Goal: Task Accomplishment & Management: Manage account settings

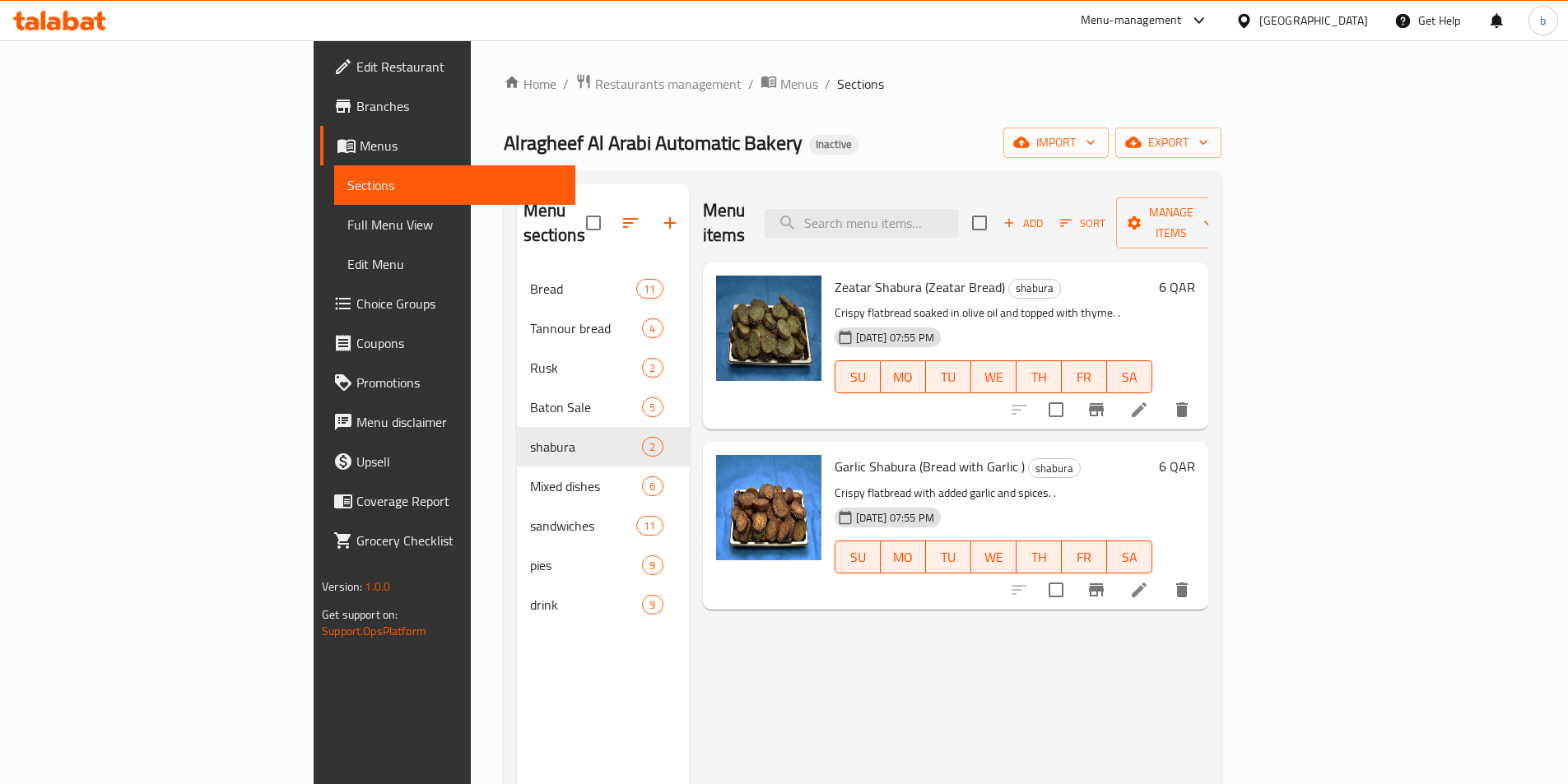
click at [60, 20] on icon at bounding box center [54, 24] width 14 height 14
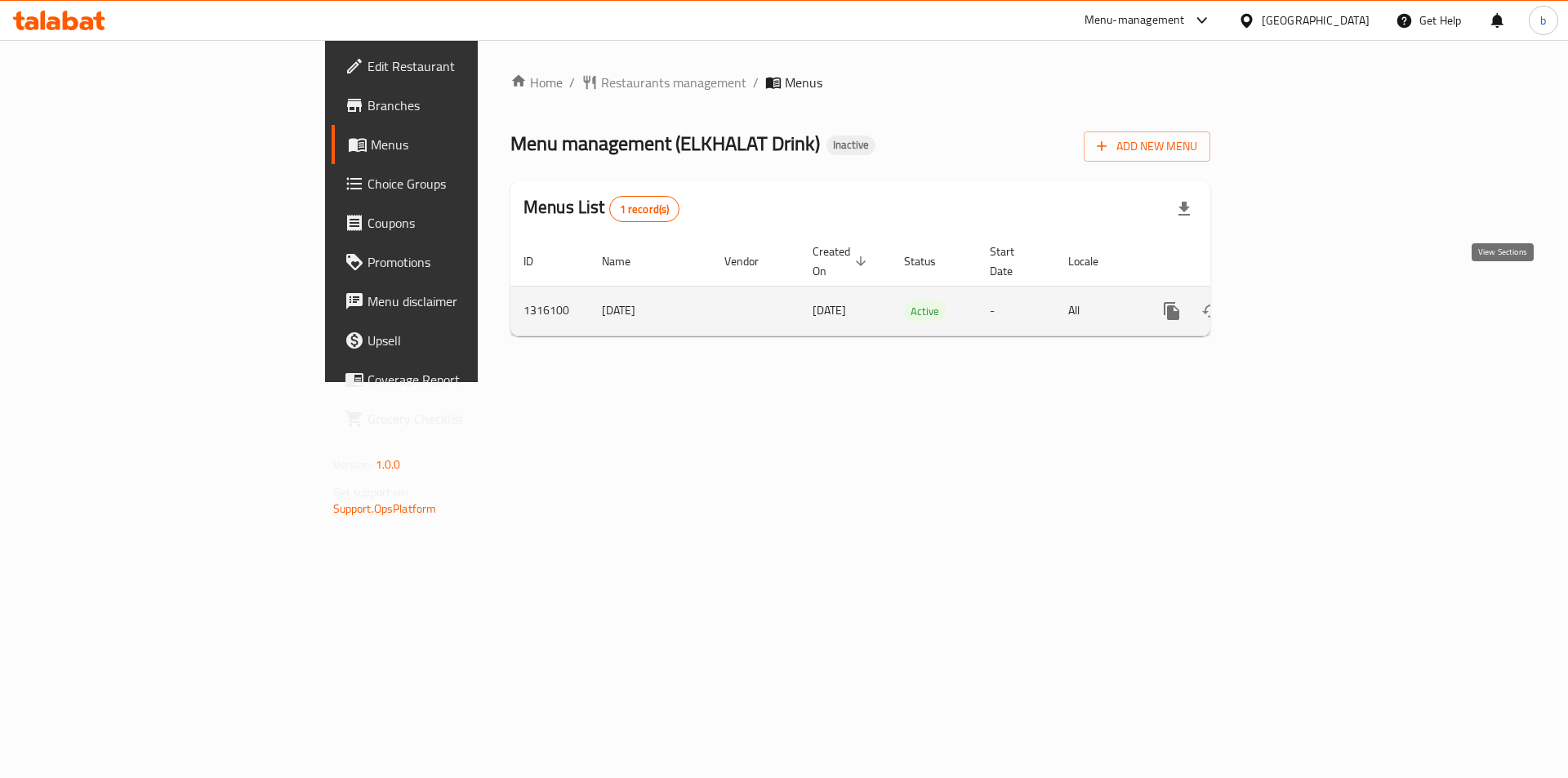
click at [1300, 301] on icon "enhanced table" at bounding box center [1289, 311] width 19 height 19
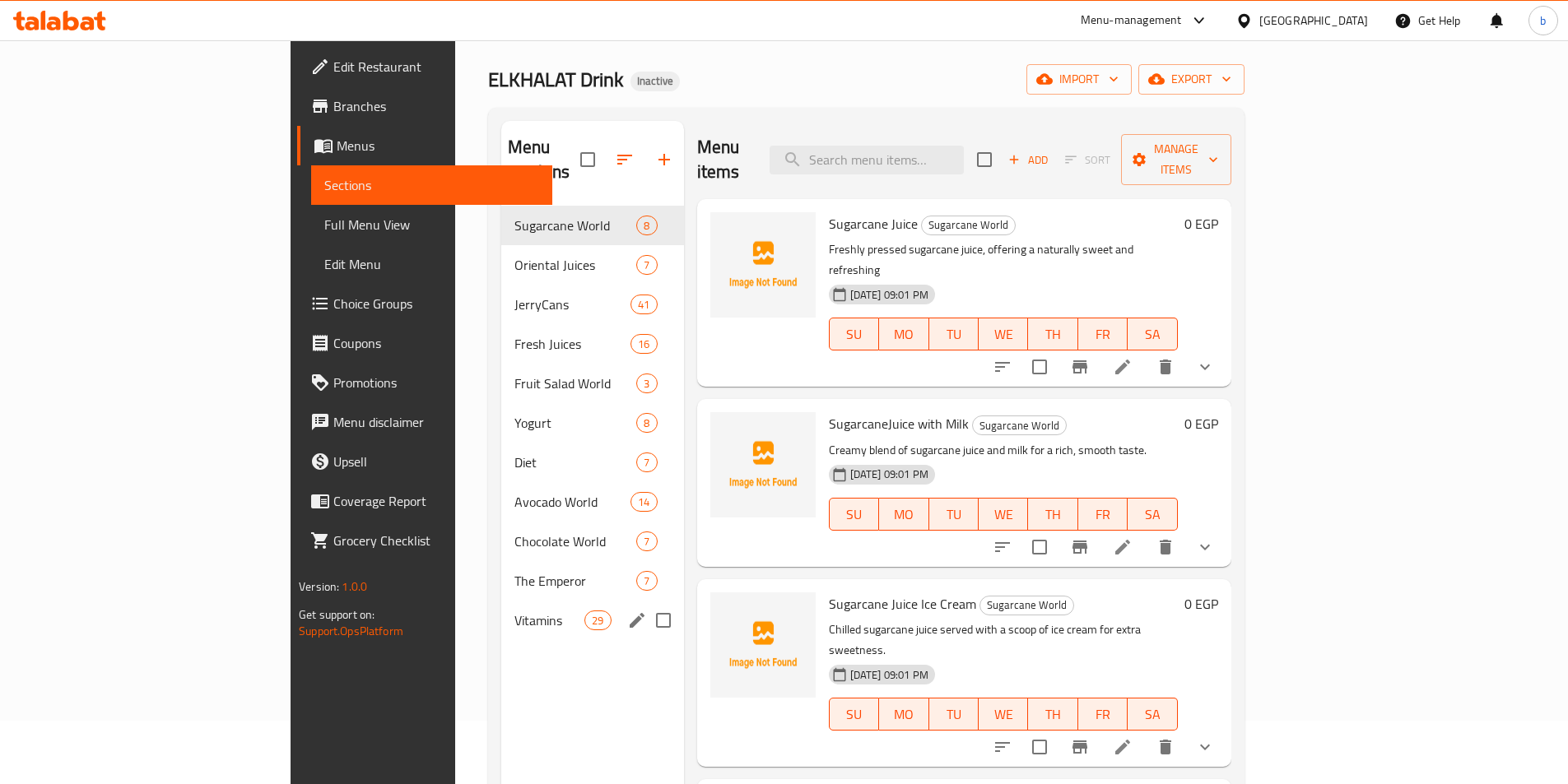
scroll to position [165, 0]
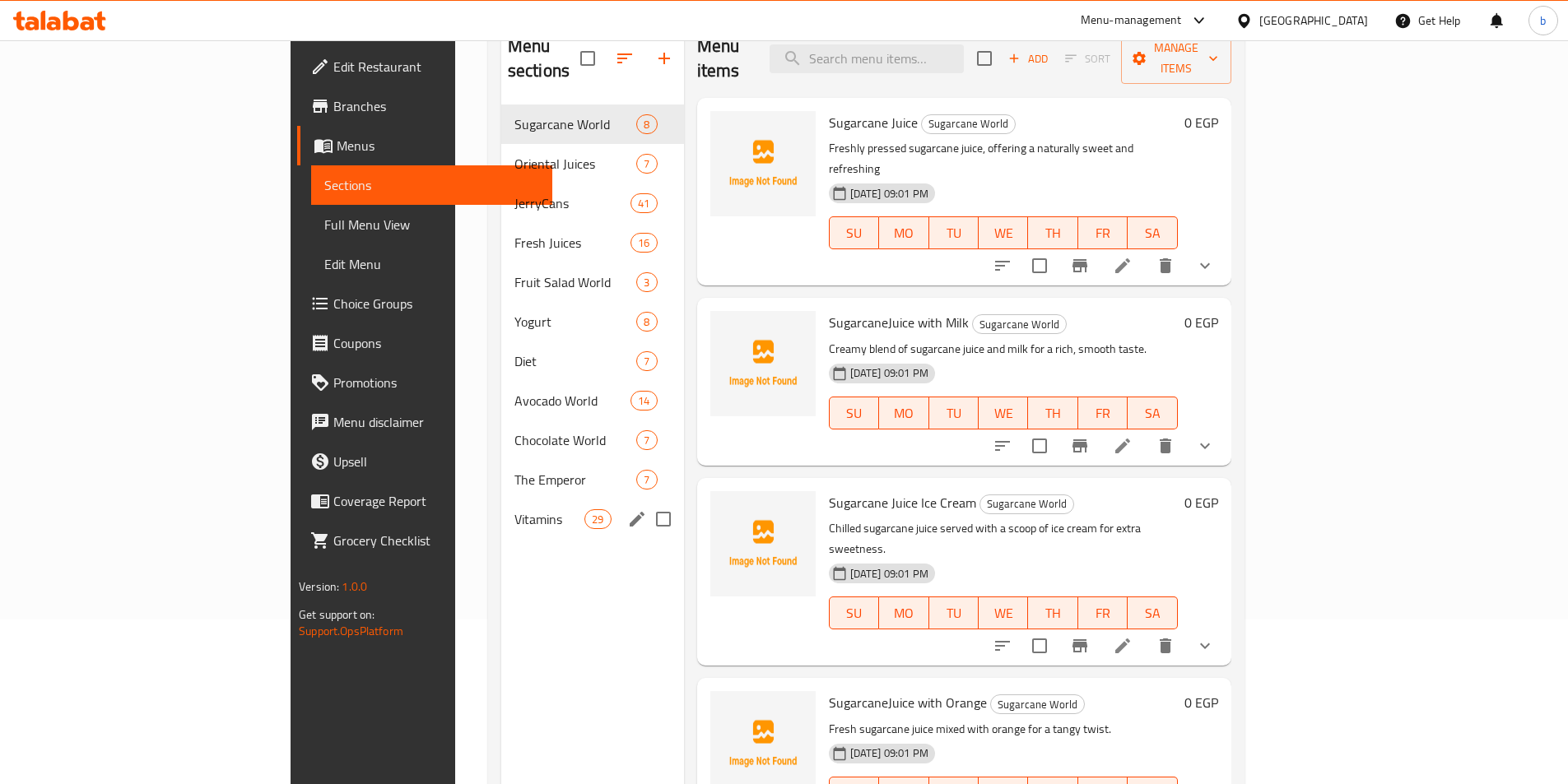
click at [501, 500] on div "Vitamins 29" at bounding box center [592, 519] width 182 height 40
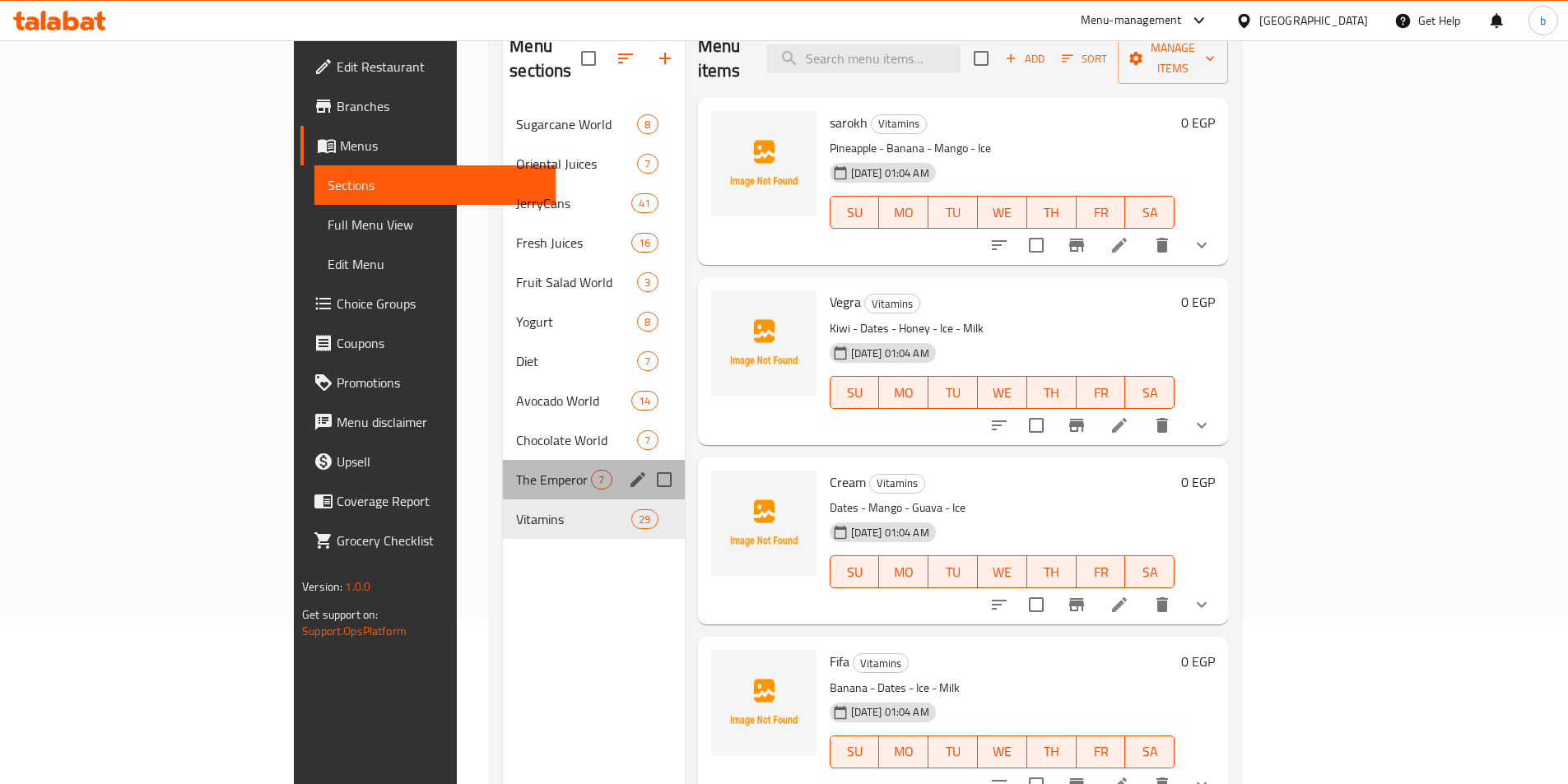
click at [503, 472] on div "The Emperor 7" at bounding box center [593, 479] width 181 height 40
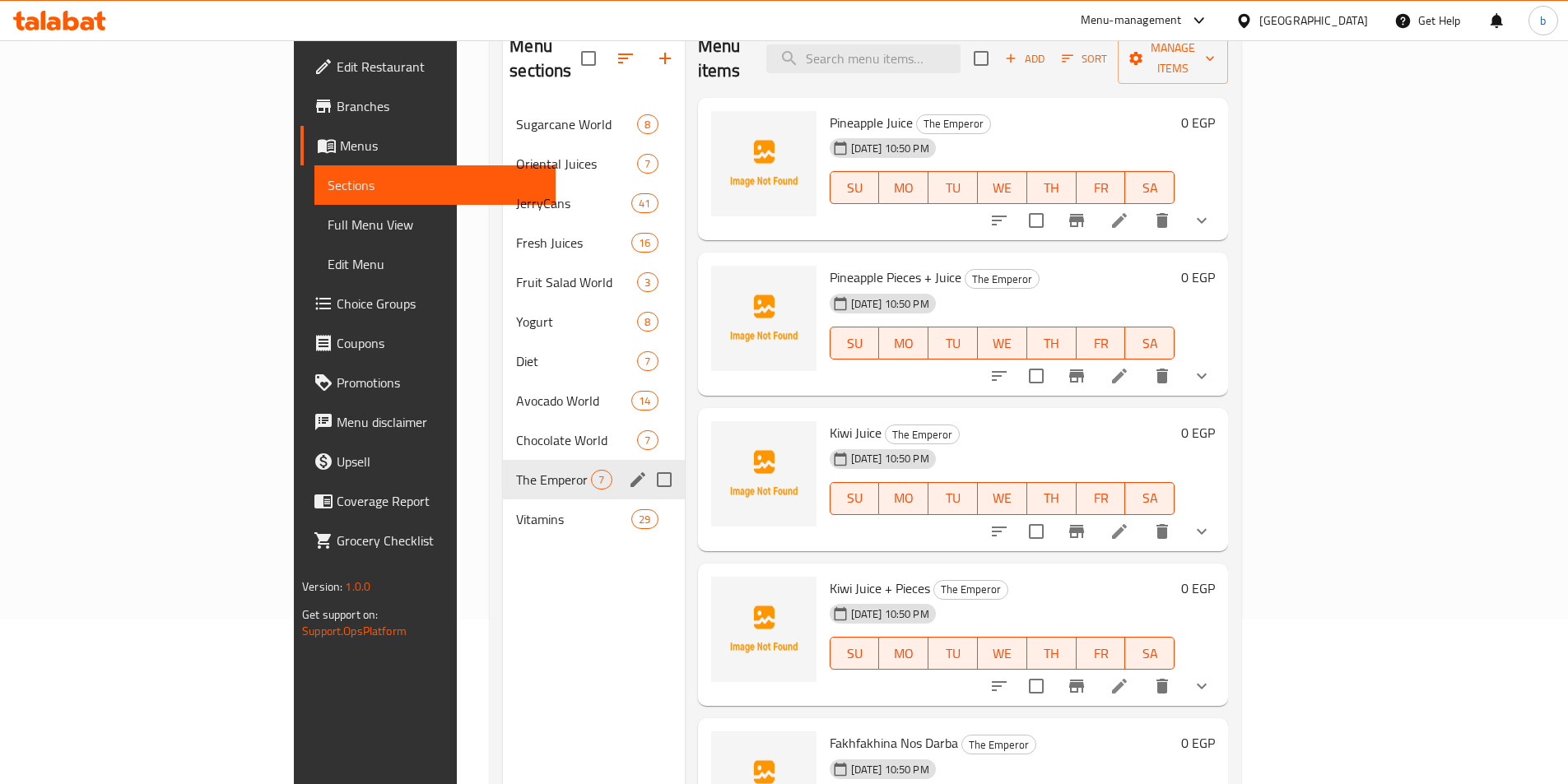
click at [503, 432] on div "Chocolate World 7" at bounding box center [593, 440] width 181 height 40
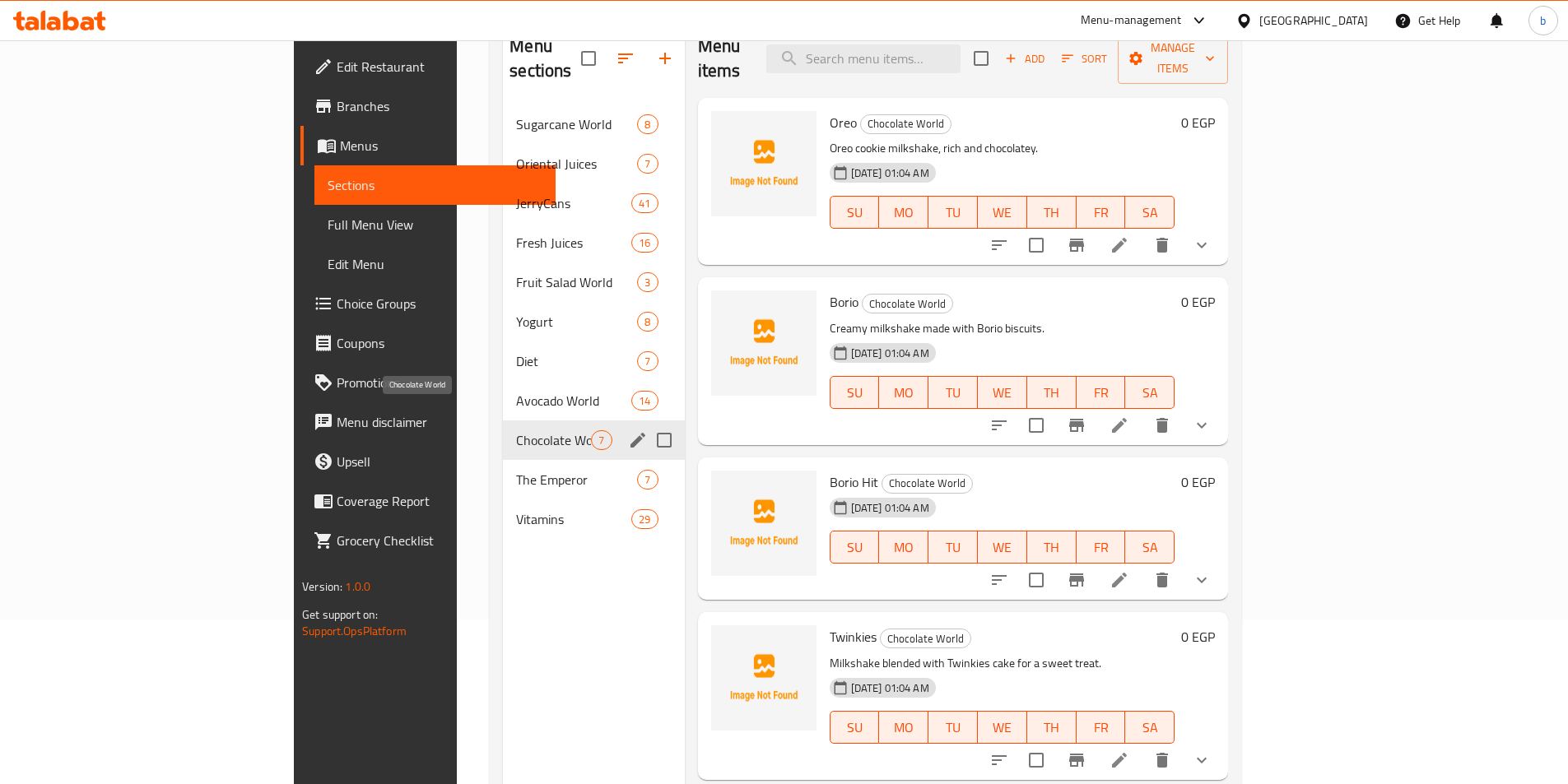
click at [516, 430] on span "Chocolate World" at bounding box center [553, 440] width 75 height 19
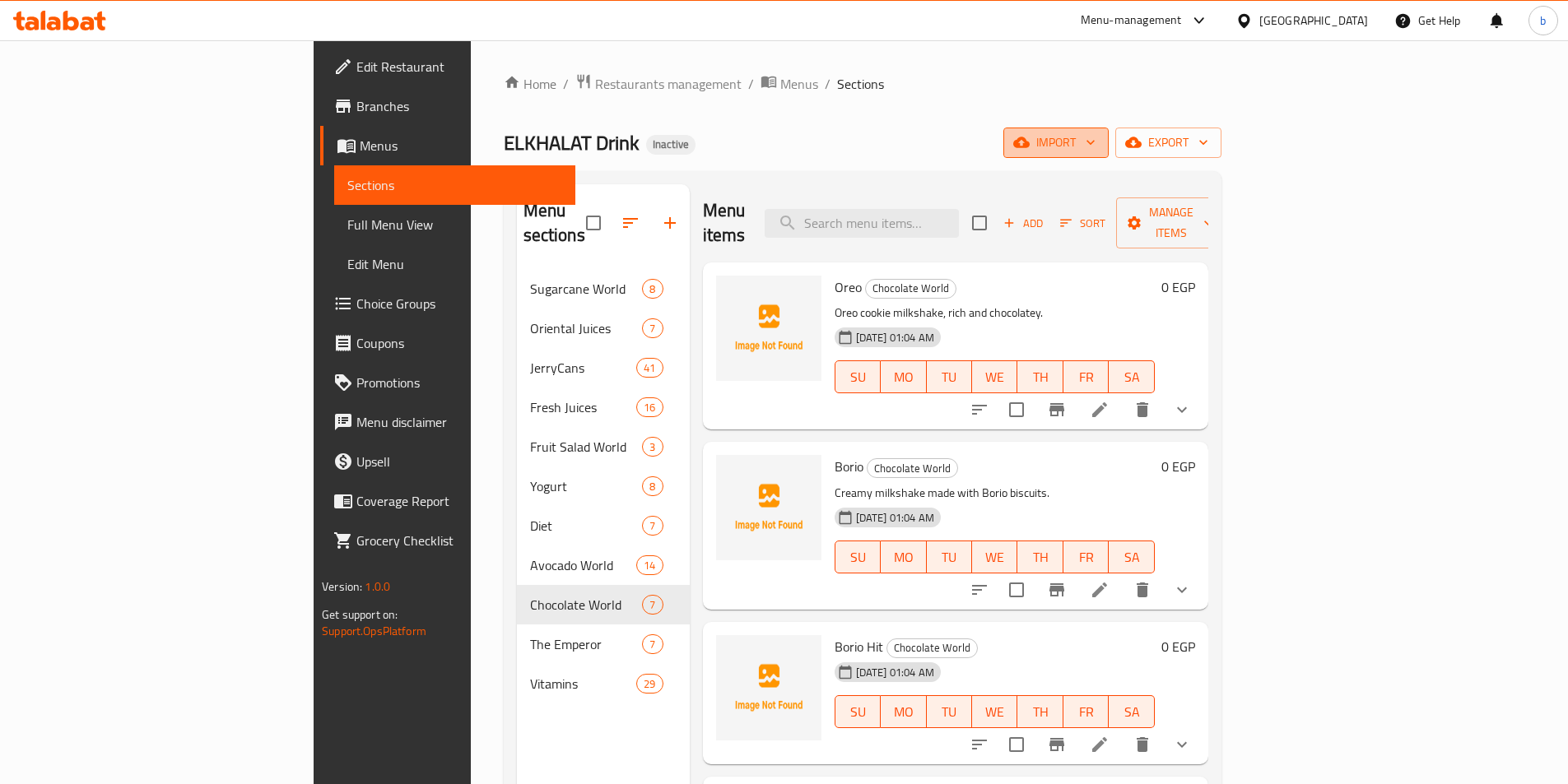
click at [1095, 147] on span "import" at bounding box center [1056, 143] width 79 height 20
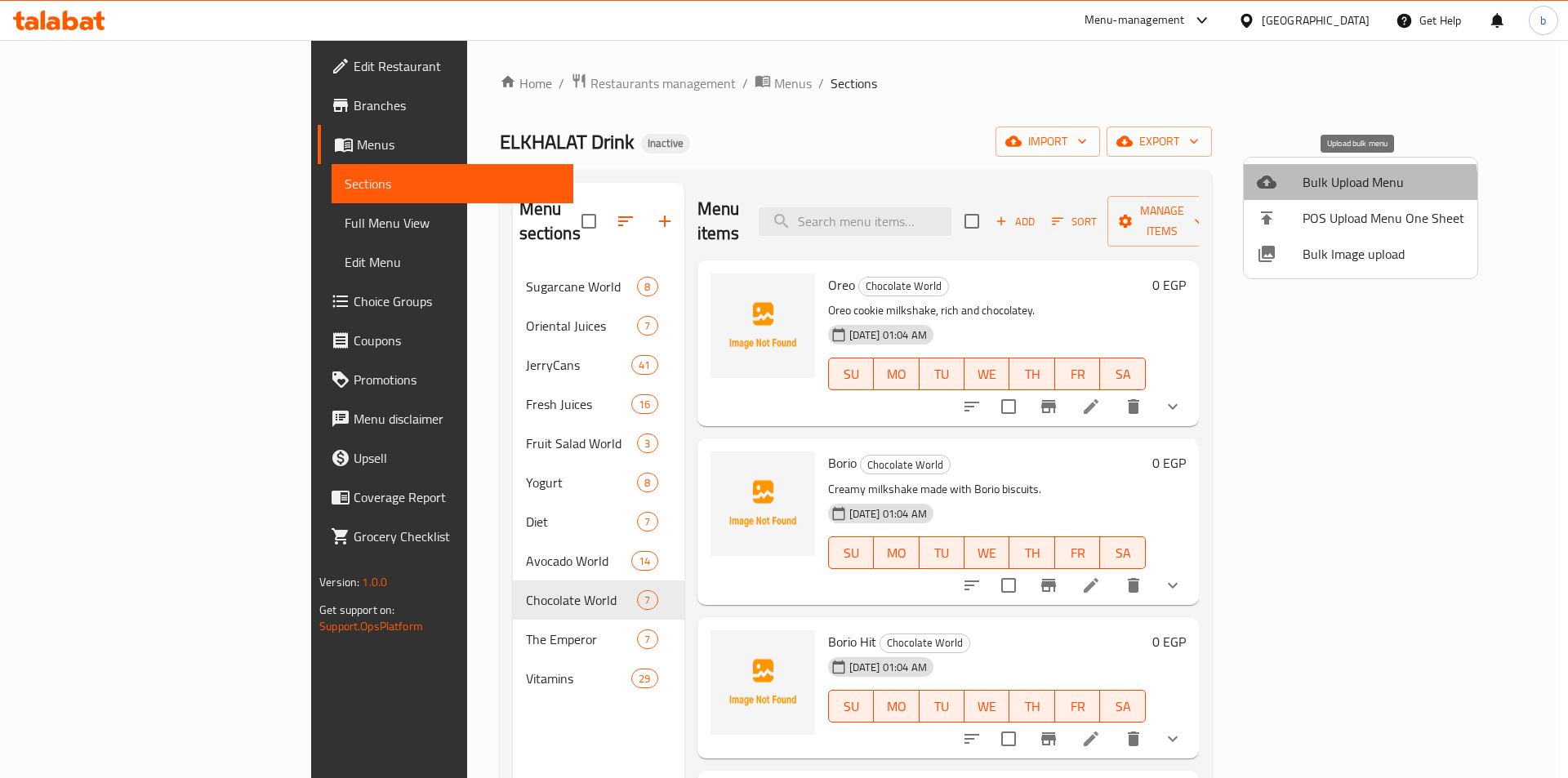
click at [1340, 187] on span "Bulk Upload Menu" at bounding box center [1383, 182] width 162 height 19
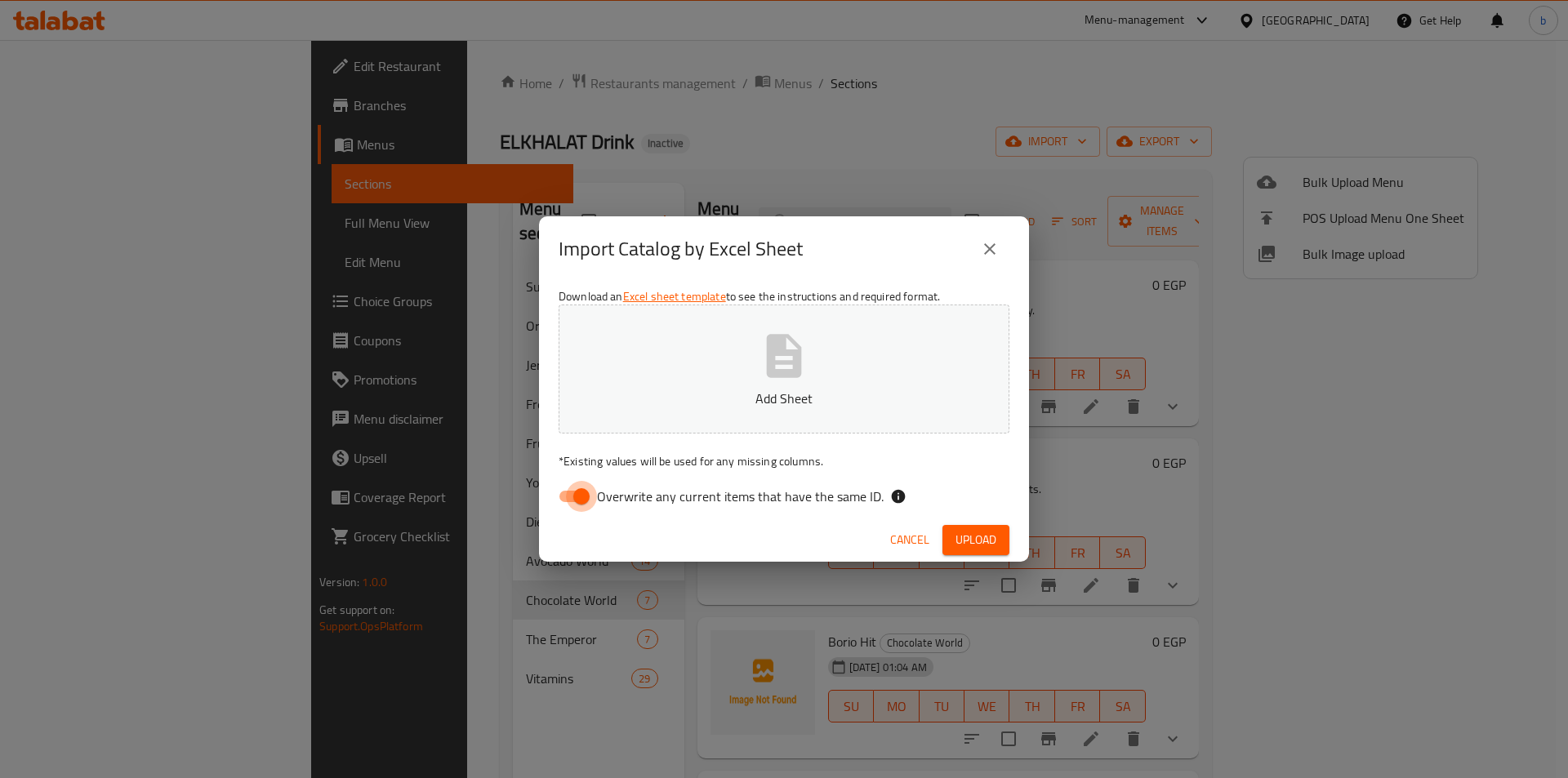
click at [560, 494] on input "Overwrite any current items that have the same ID." at bounding box center [581, 496] width 93 height 31
checkbox input "false"
click at [658, 399] on p "Add Sheet" at bounding box center [784, 398] width 400 height 19
click at [964, 541] on span "Upload" at bounding box center [976, 540] width 41 height 20
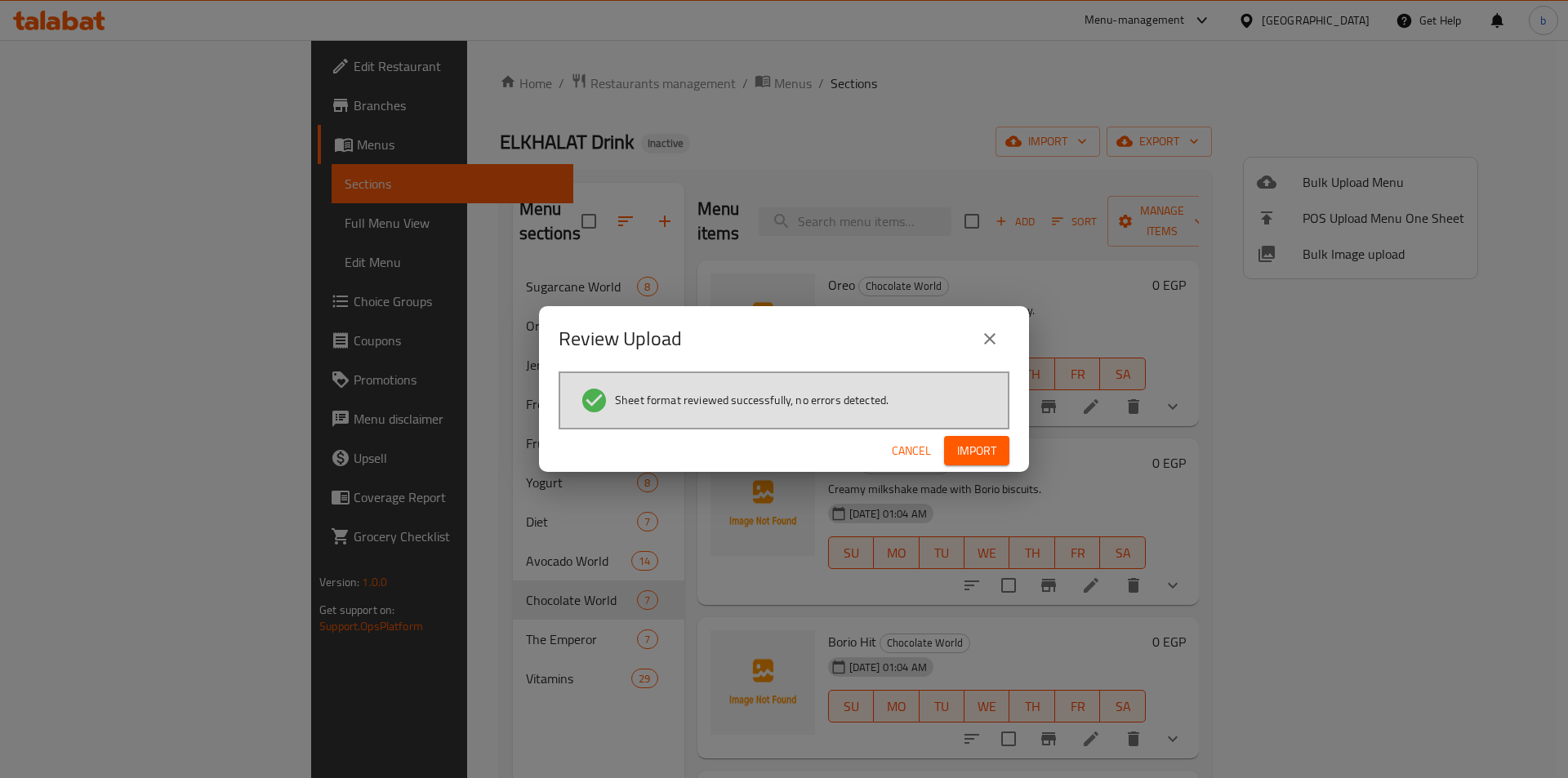
click at [977, 461] on span "Import" at bounding box center [977, 451] width 39 height 20
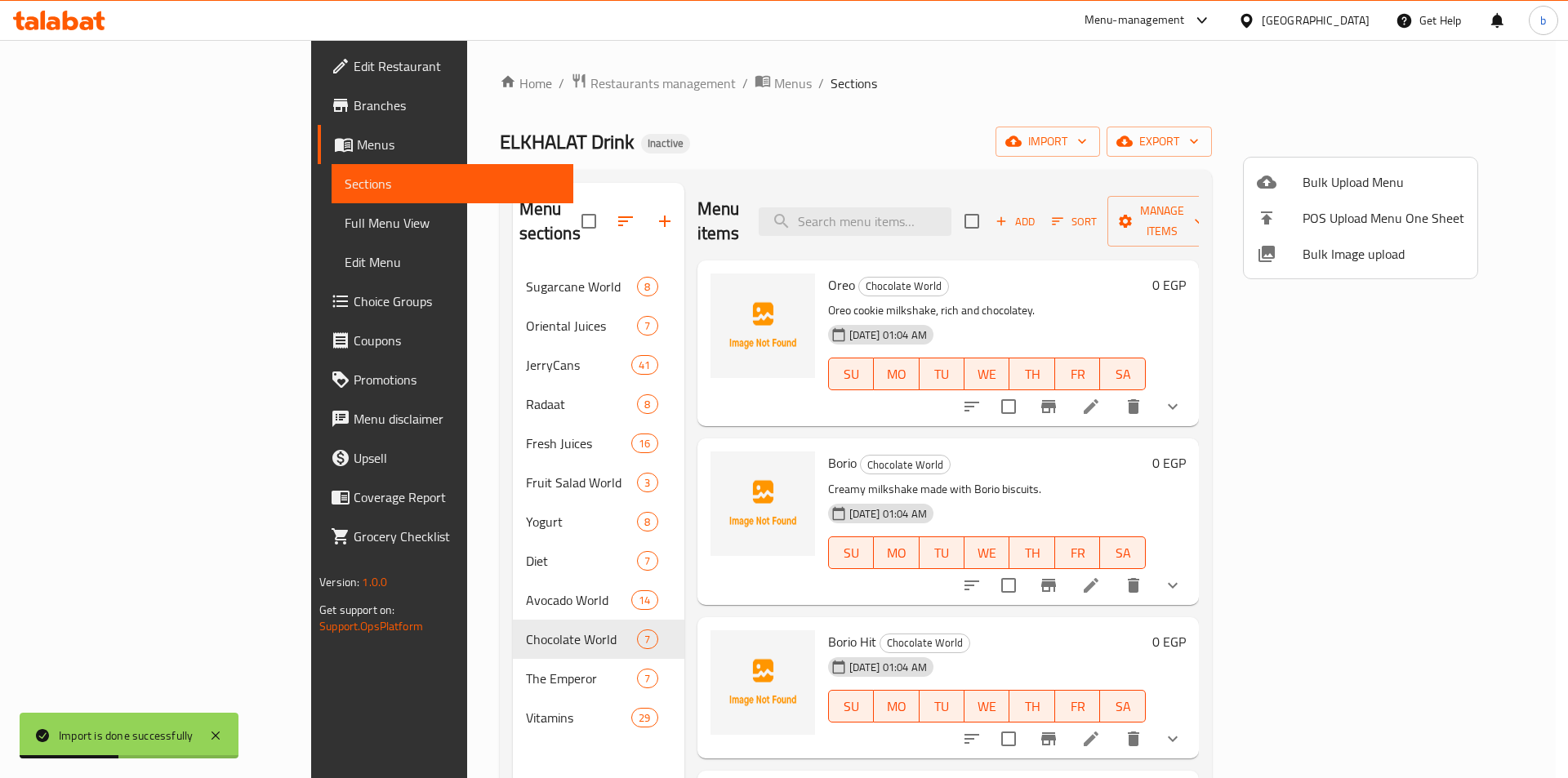
click at [425, 287] on div at bounding box center [784, 389] width 1568 height 778
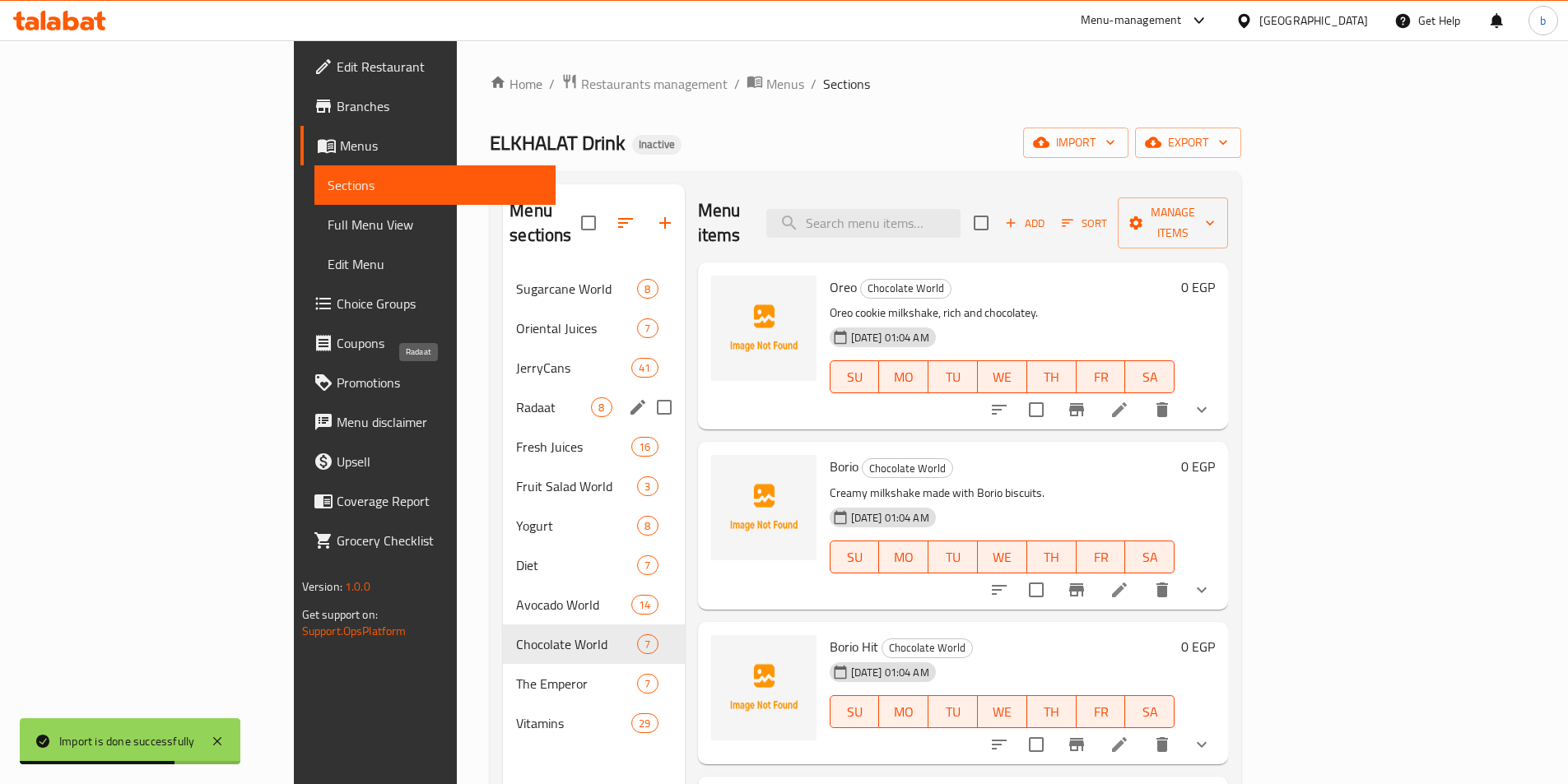
click at [516, 397] on span "Radaat" at bounding box center [553, 407] width 75 height 19
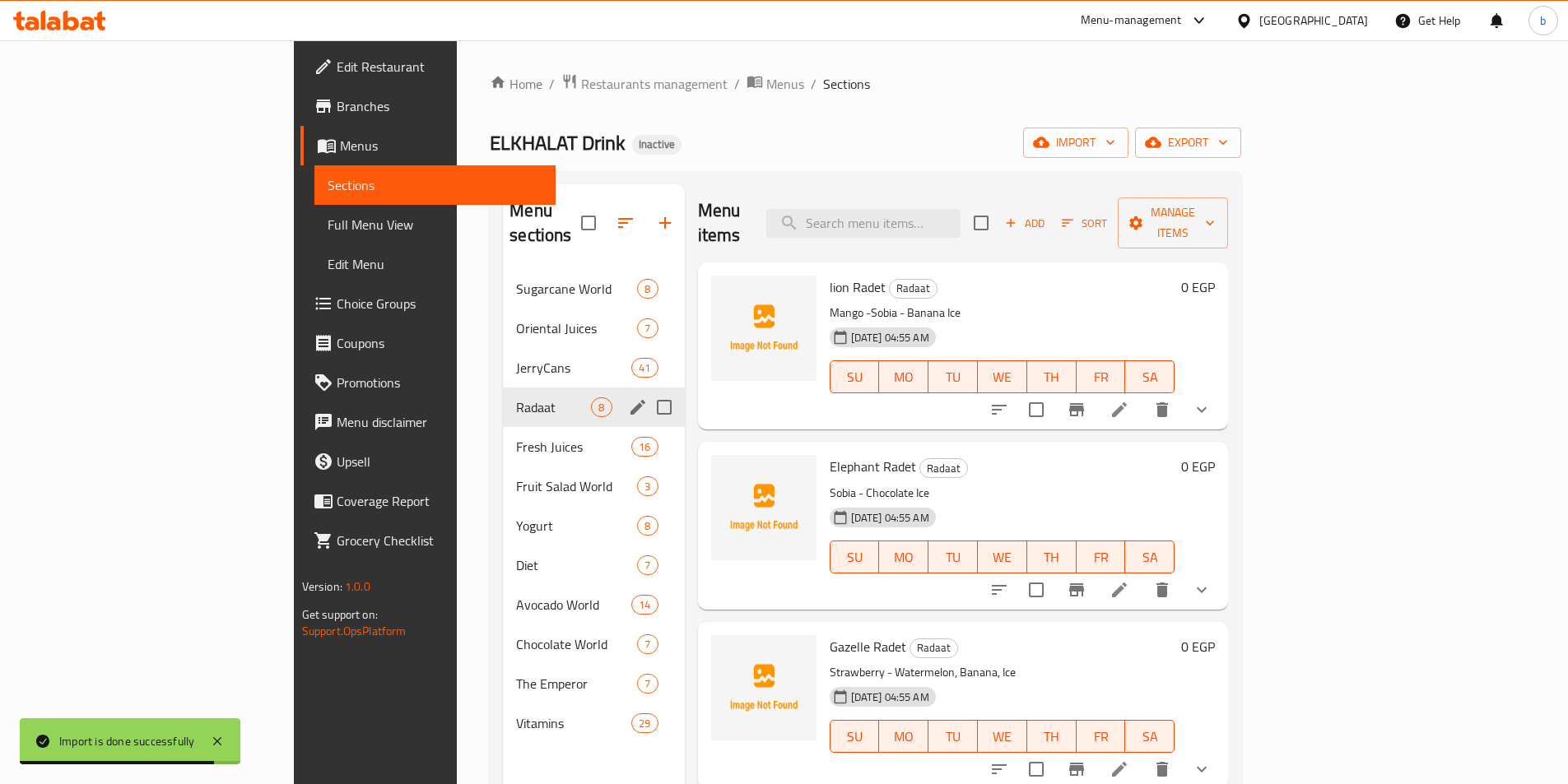
click at [647, 390] on input "Menu sections" at bounding box center [664, 407] width 35 height 35
checkbox input "true"
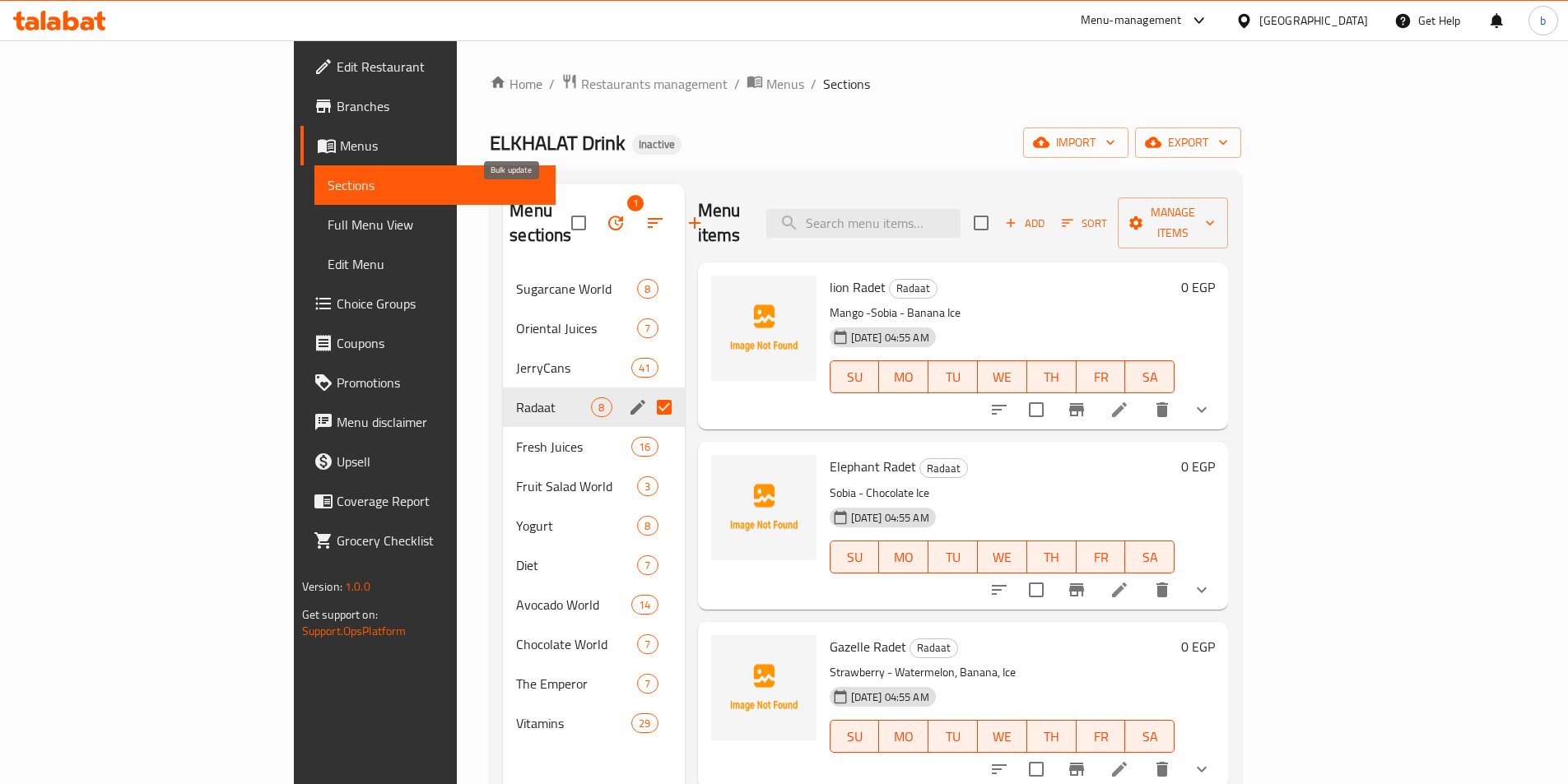
click at [608, 216] on icon "button" at bounding box center [616, 224] width 15 height 15
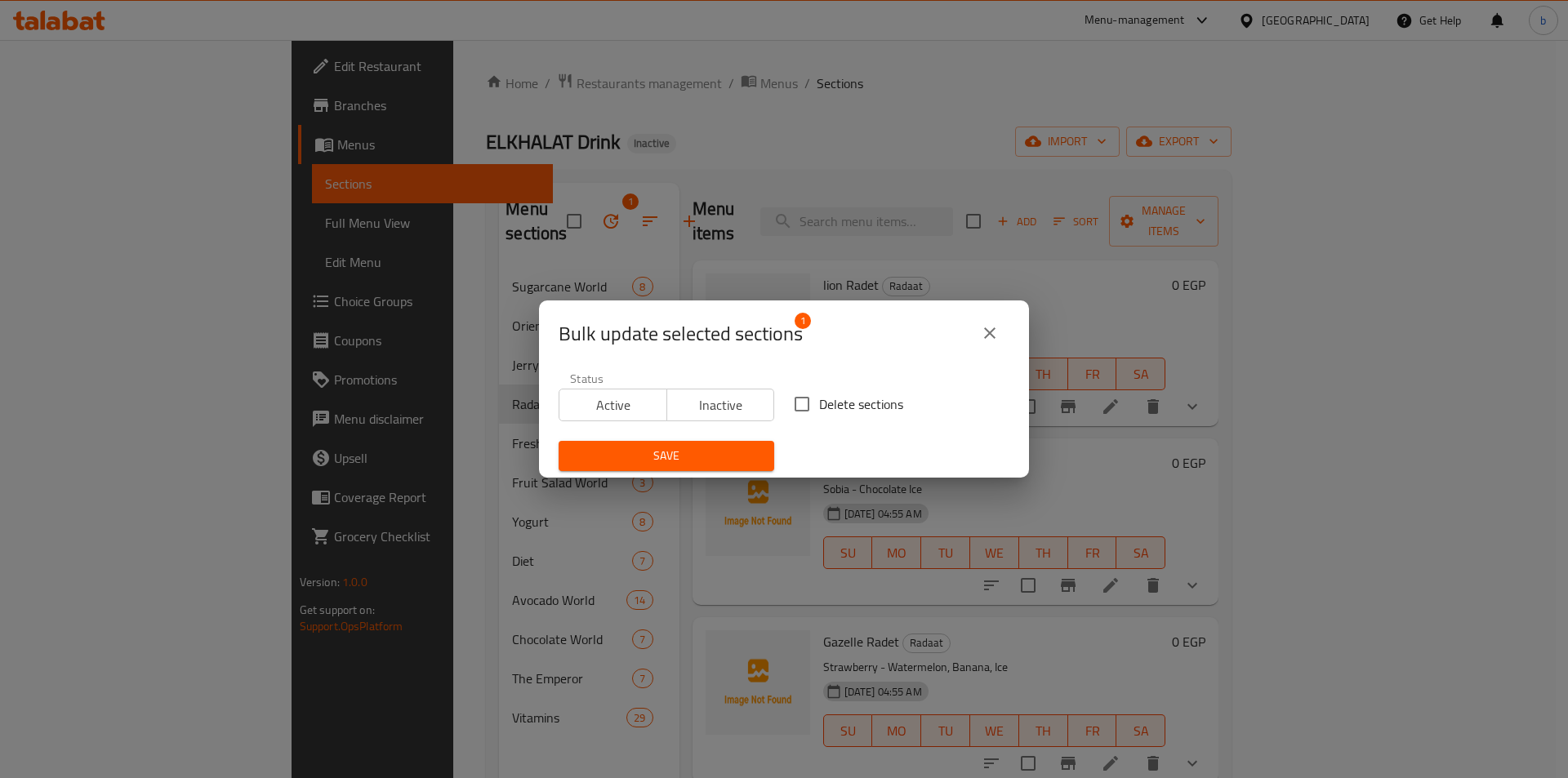
click at [989, 339] on icon "close" at bounding box center [989, 332] width 19 height 19
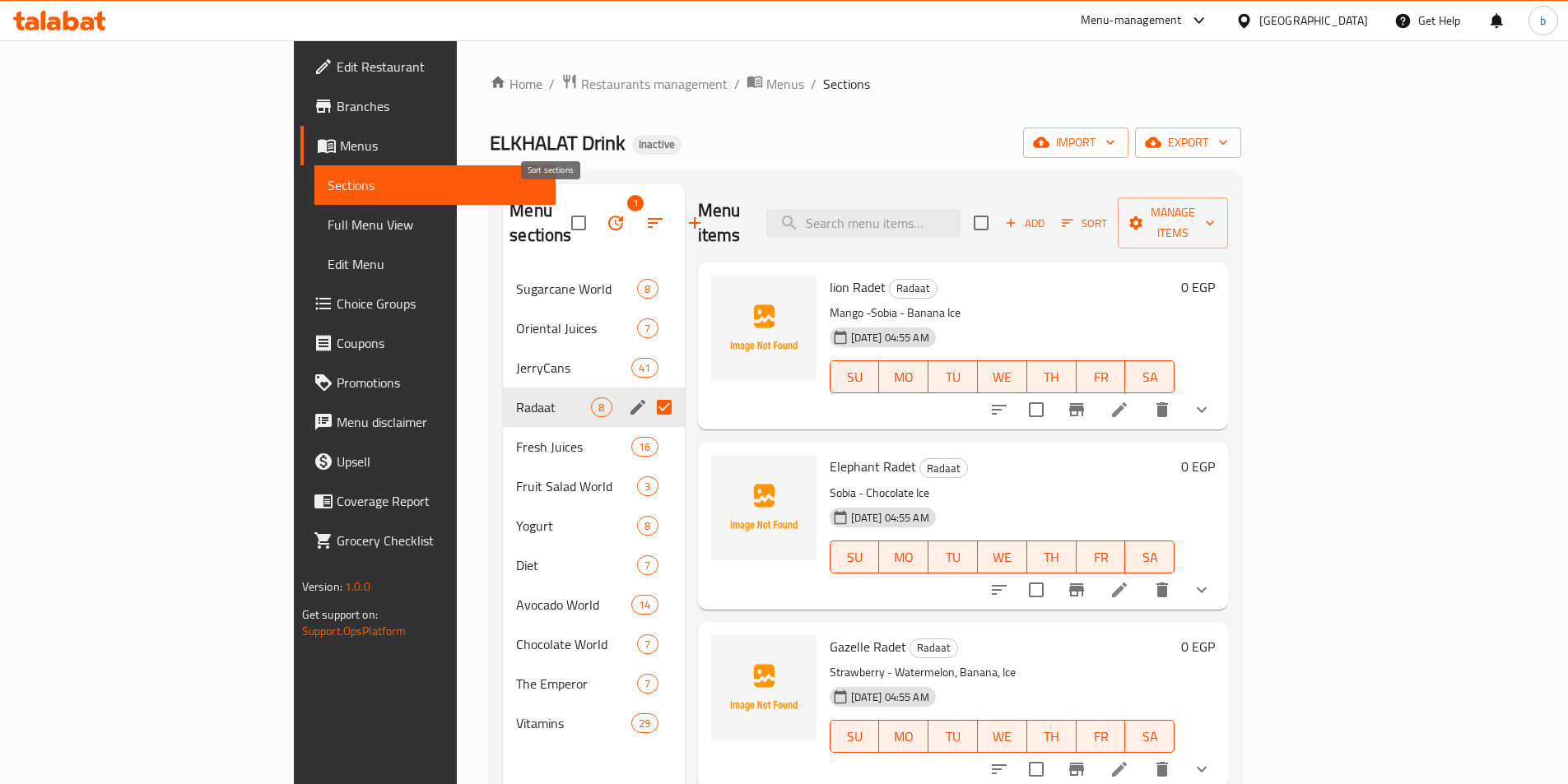
click at [635, 203] on button "button" at bounding box center [655, 223] width 40 height 40
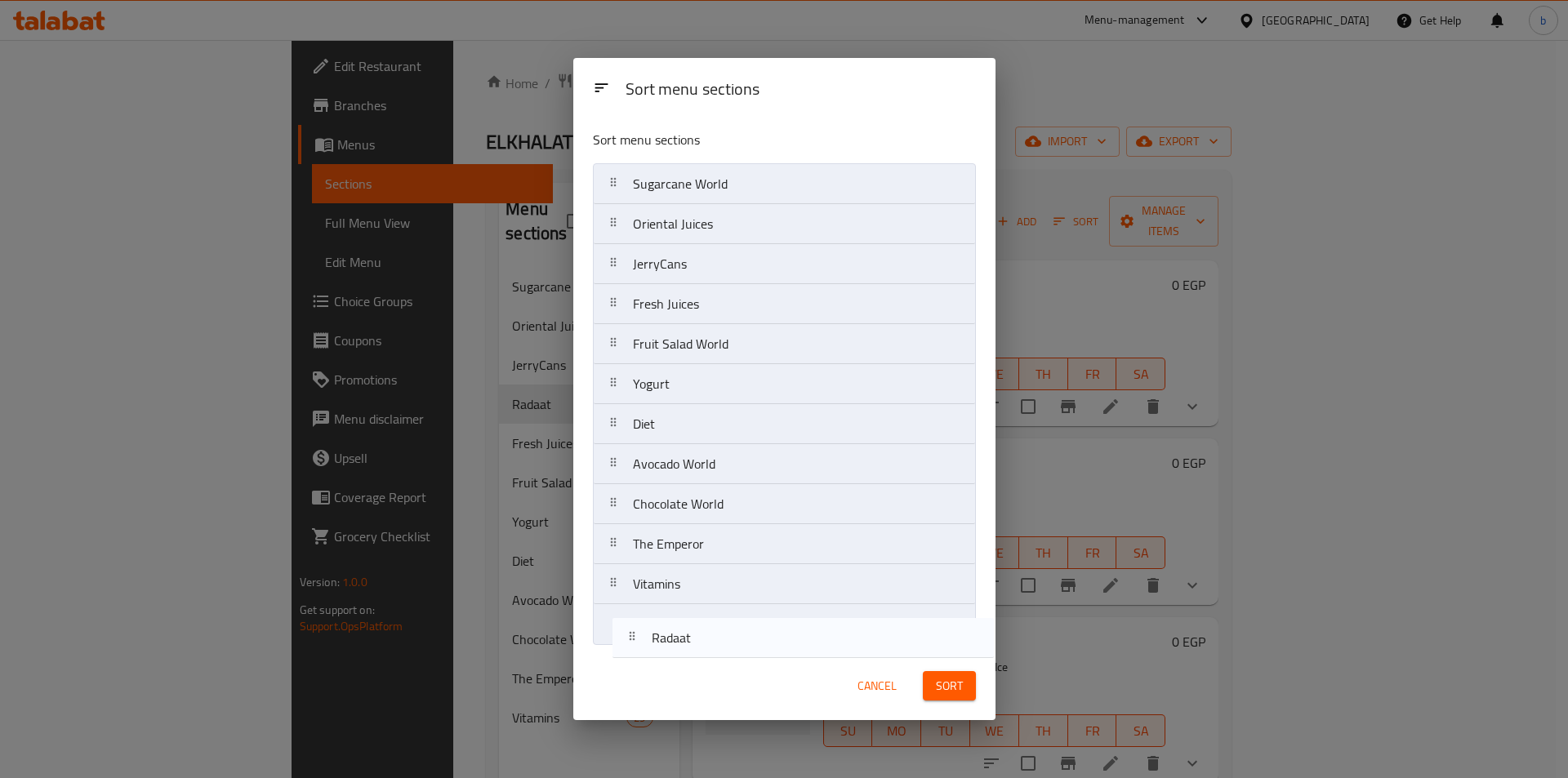
drag, startPoint x: 681, startPoint y: 317, endPoint x: 735, endPoint y: 667, distance: 354.1
click at [698, 668] on div "Sort menu sections Sort menu sections Sugarcane World Oriental Juices JerryCans…" at bounding box center [785, 389] width 422 height 663
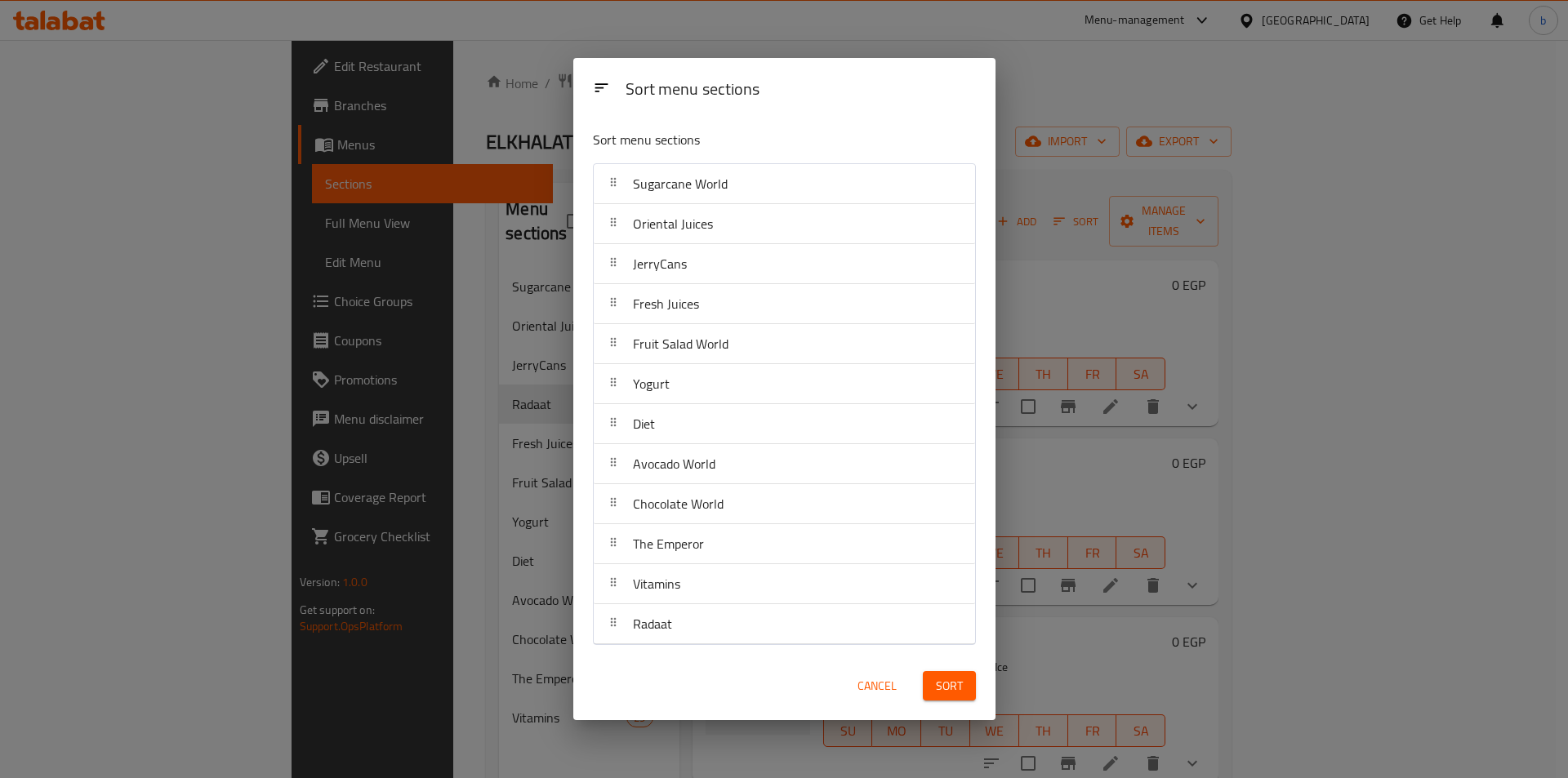
click at [967, 693] on button "Sort" at bounding box center [949, 687] width 53 height 30
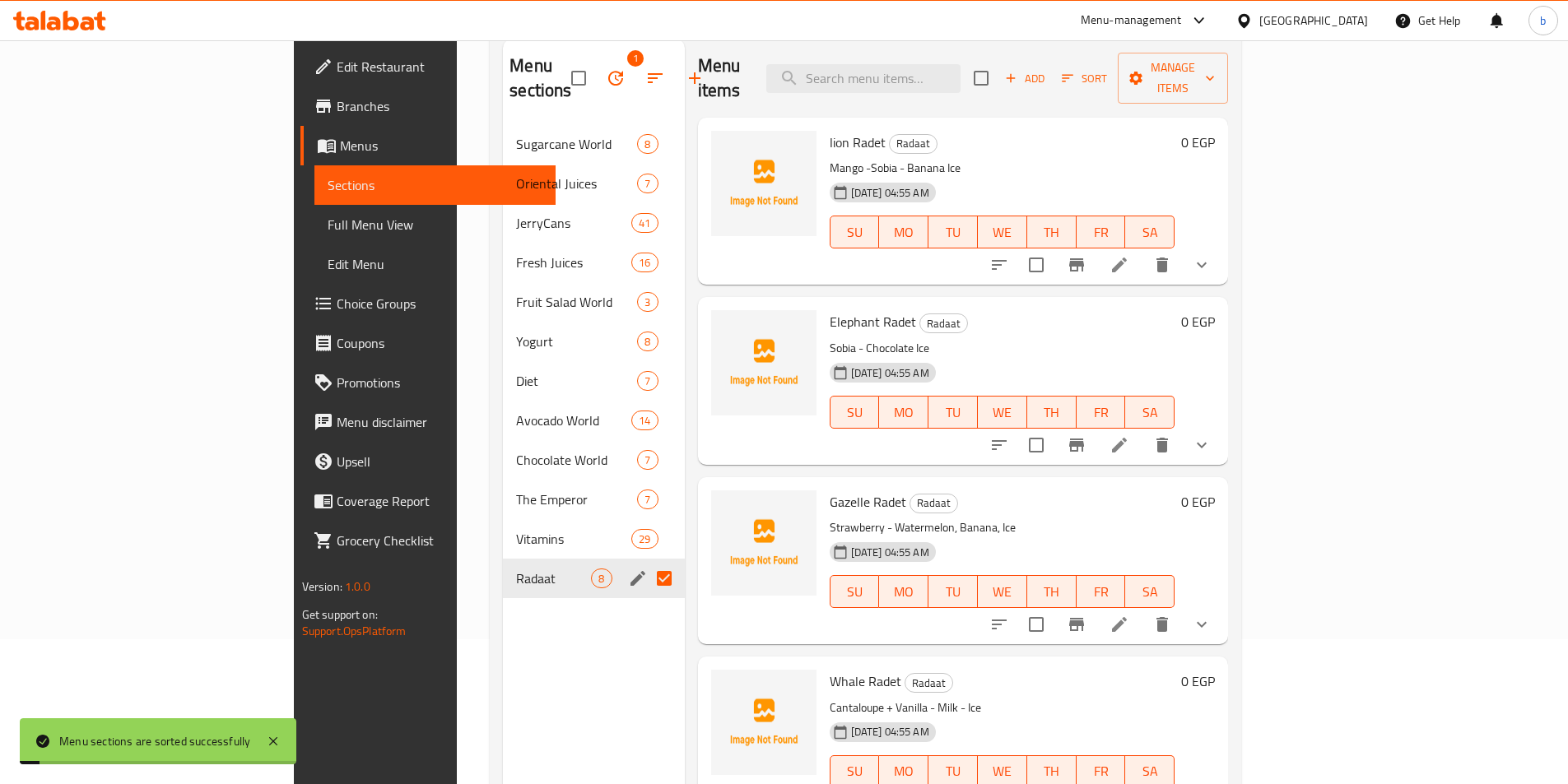
scroll to position [230, 0]
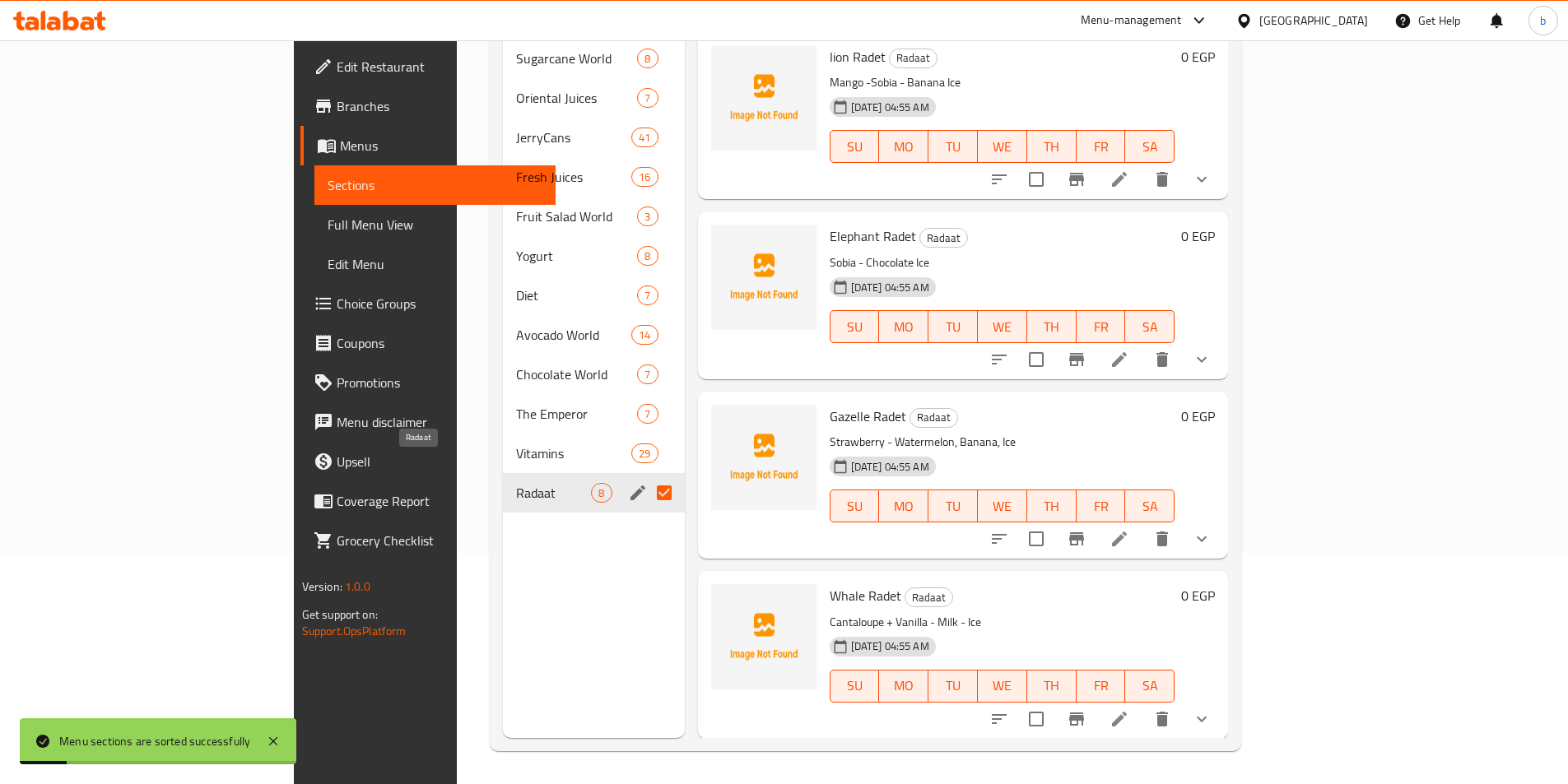
click at [516, 483] on span "Radaat" at bounding box center [553, 492] width 75 height 19
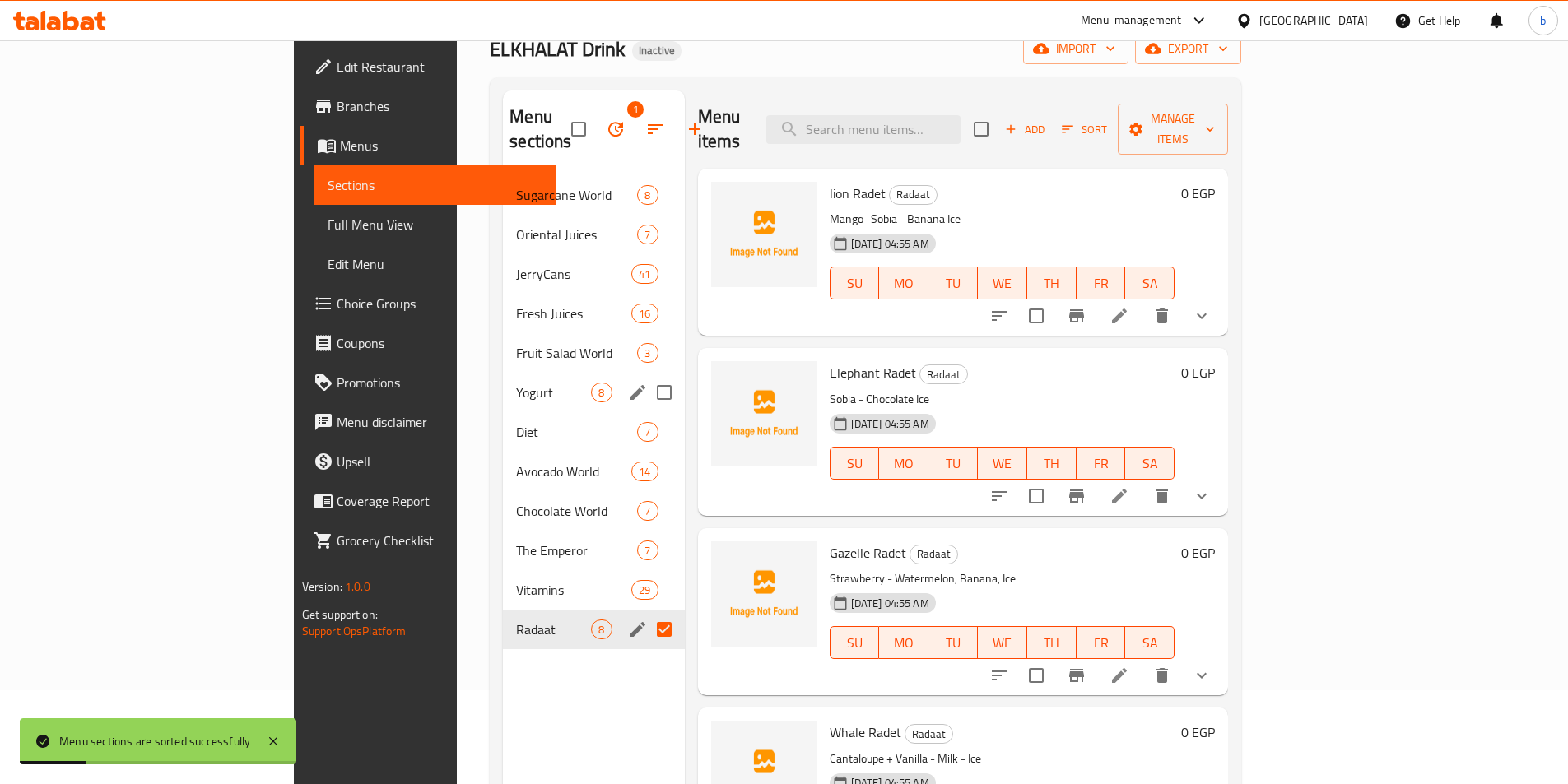
scroll to position [0, 0]
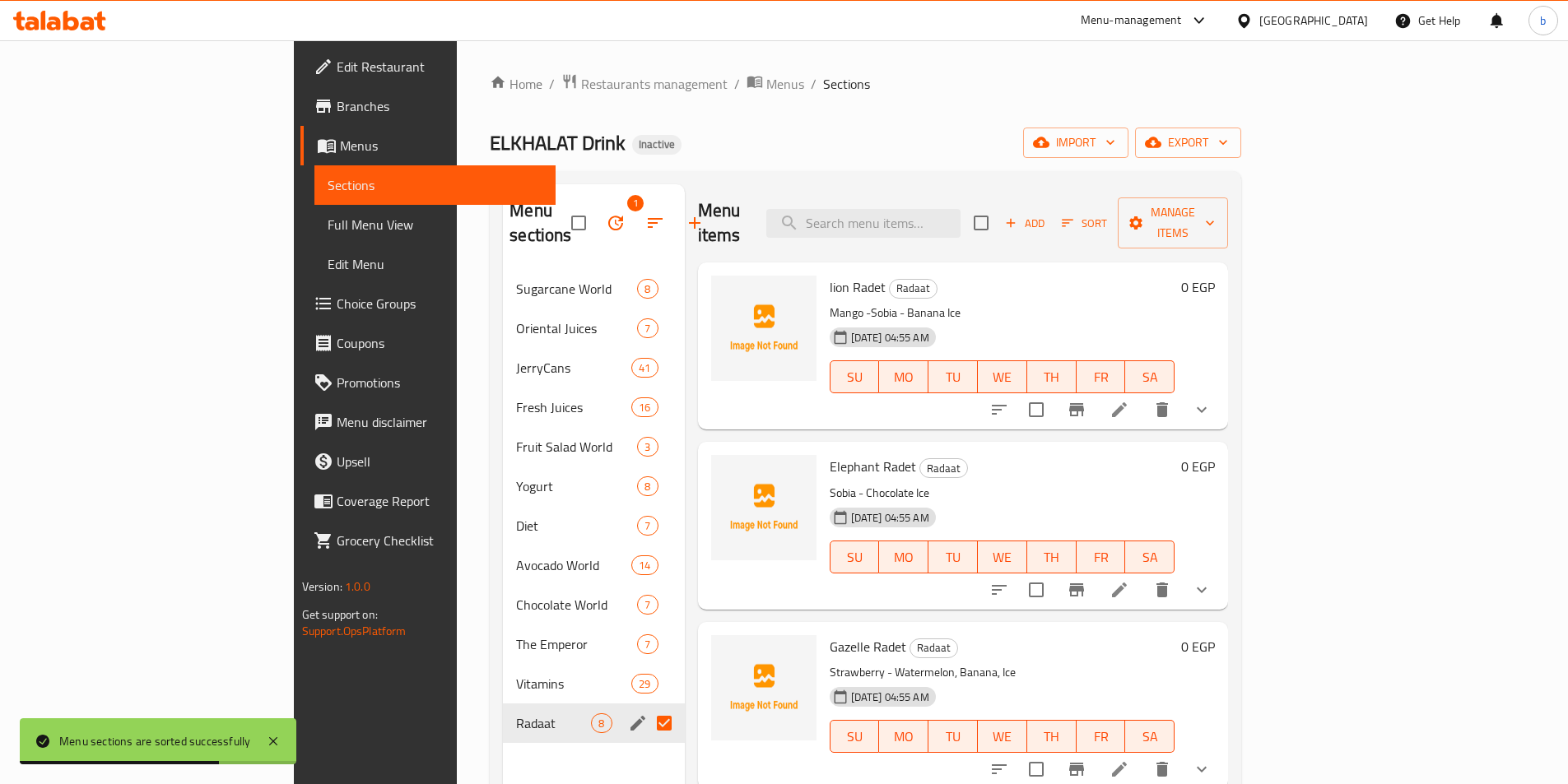
click at [327, 226] on span "Full Menu View" at bounding box center [435, 224] width 215 height 19
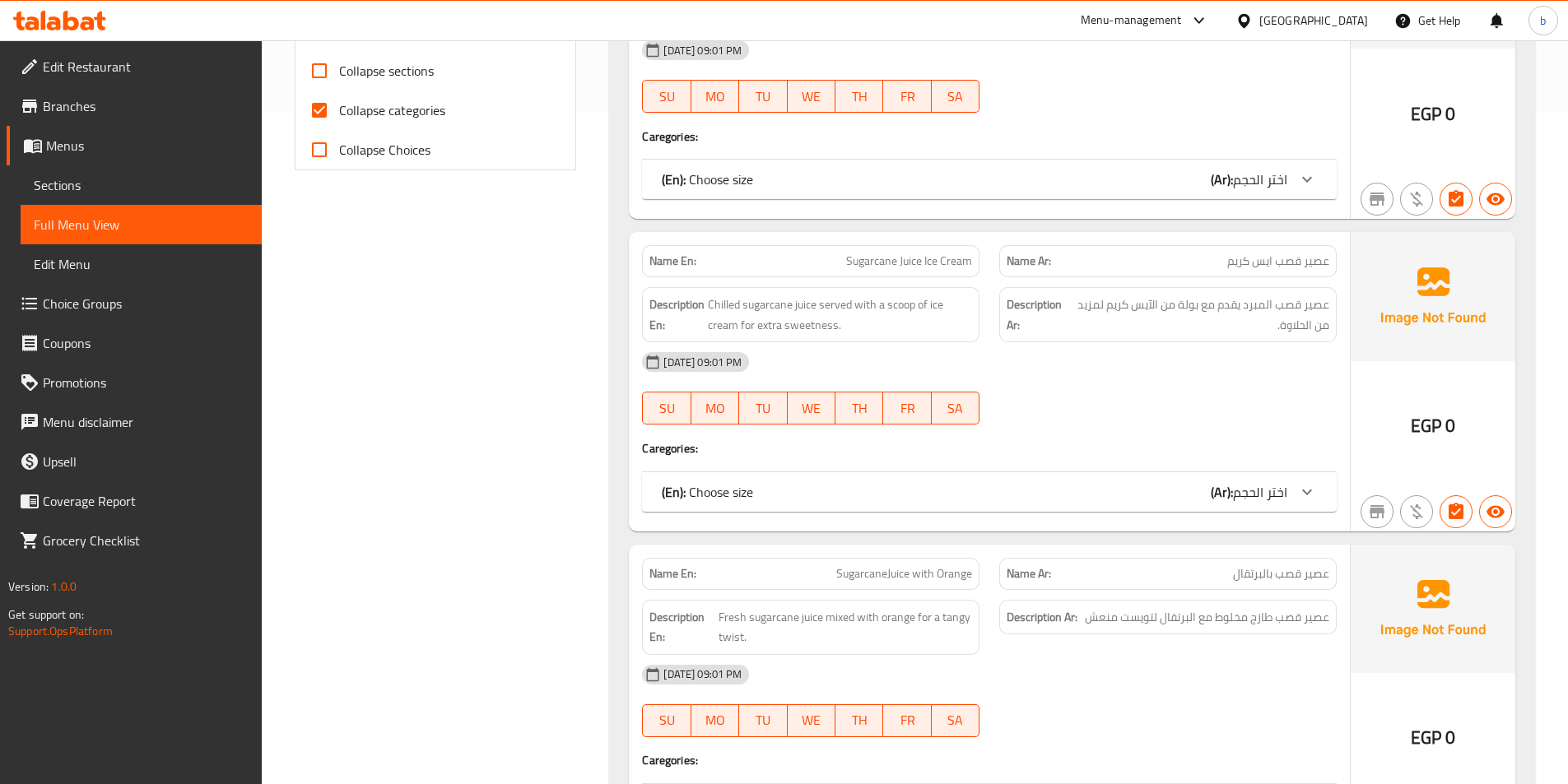
scroll to position [329, 0]
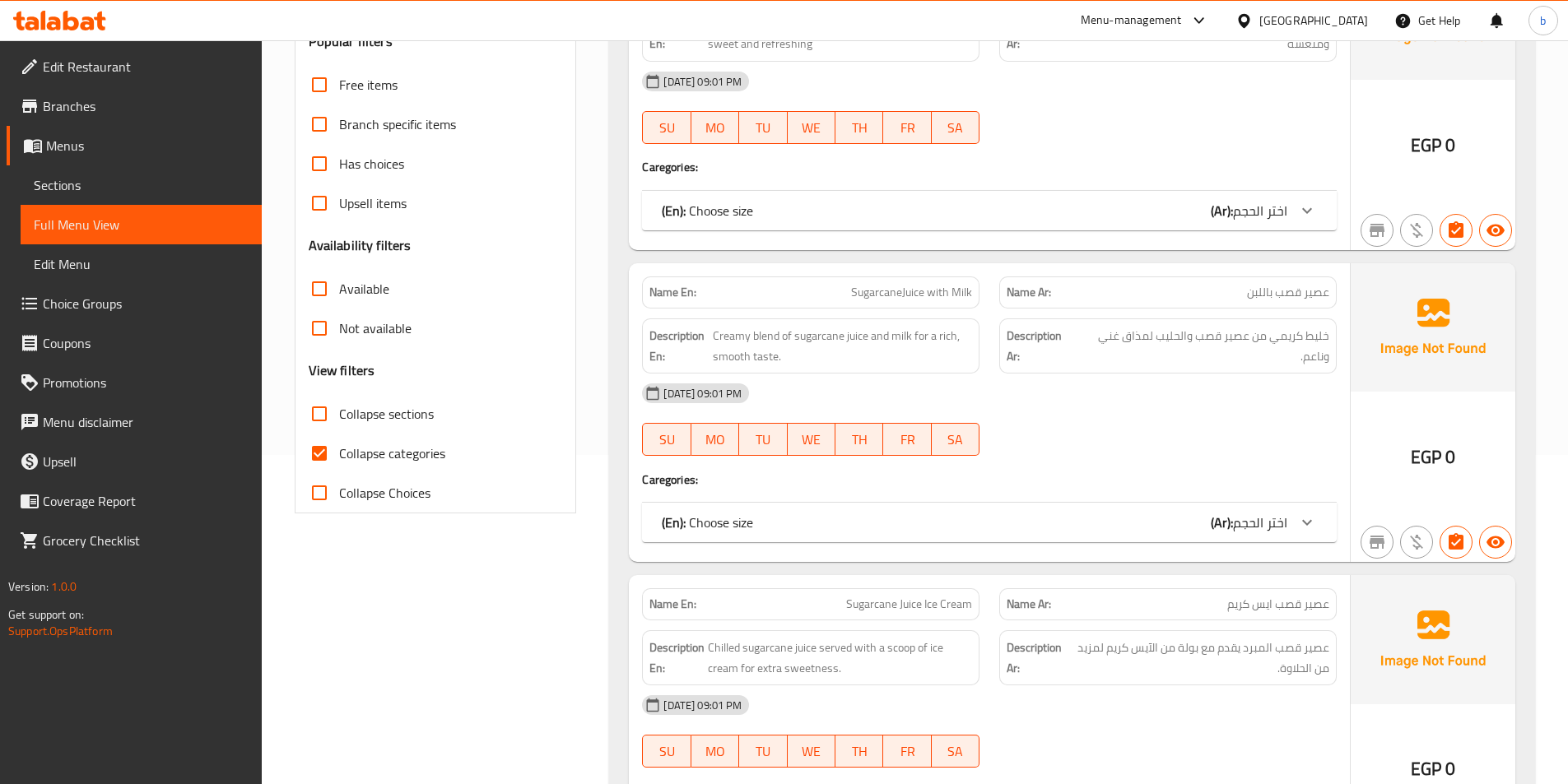
click at [315, 423] on input "Collapse sections" at bounding box center [319, 414] width 40 height 40
checkbox input "true"
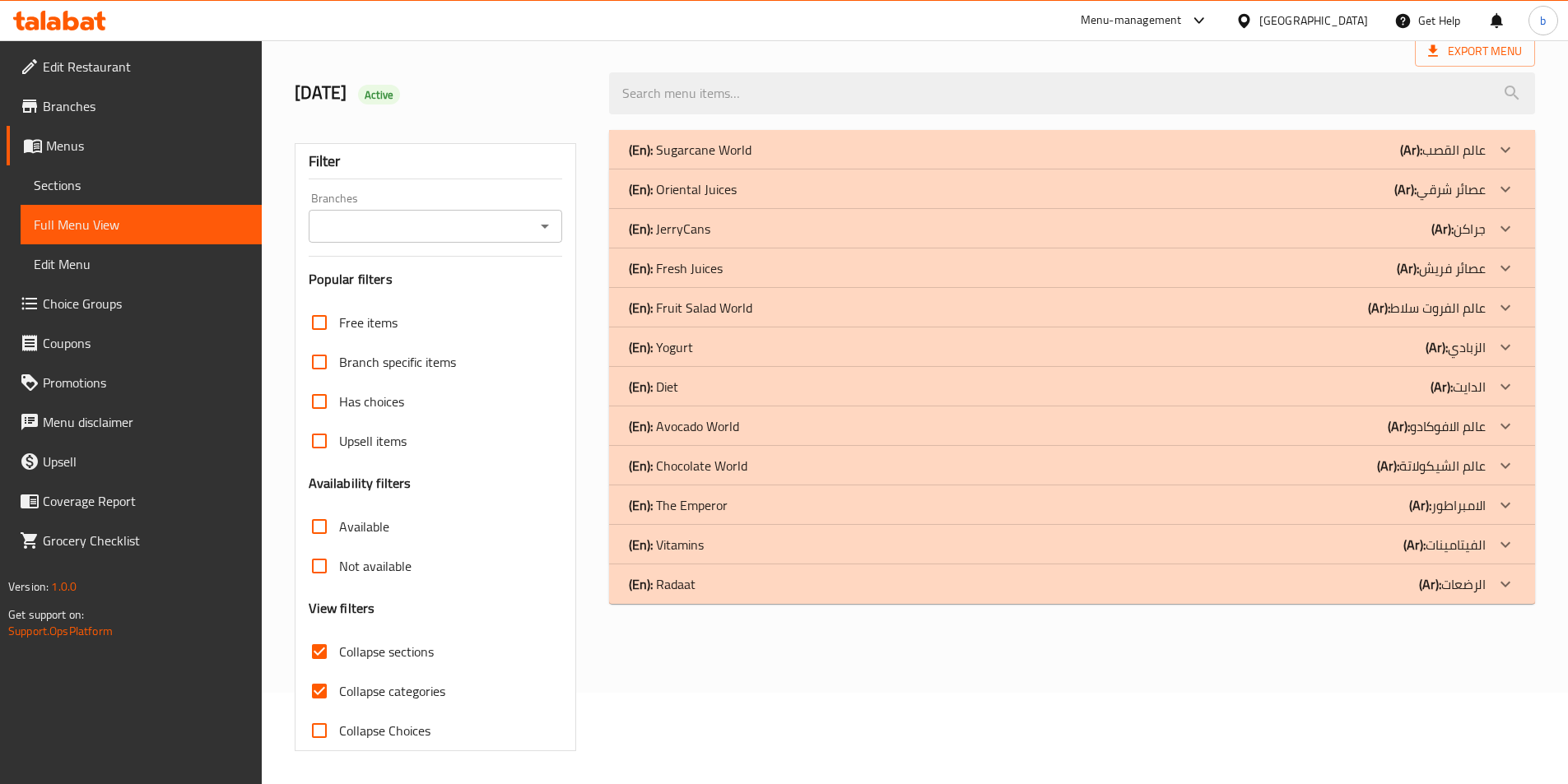
click at [318, 672] on input "Collapse categories" at bounding box center [319, 691] width 40 height 40
checkbox input "false"
click at [1496, 584] on icon at bounding box center [1505, 584] width 19 height 19
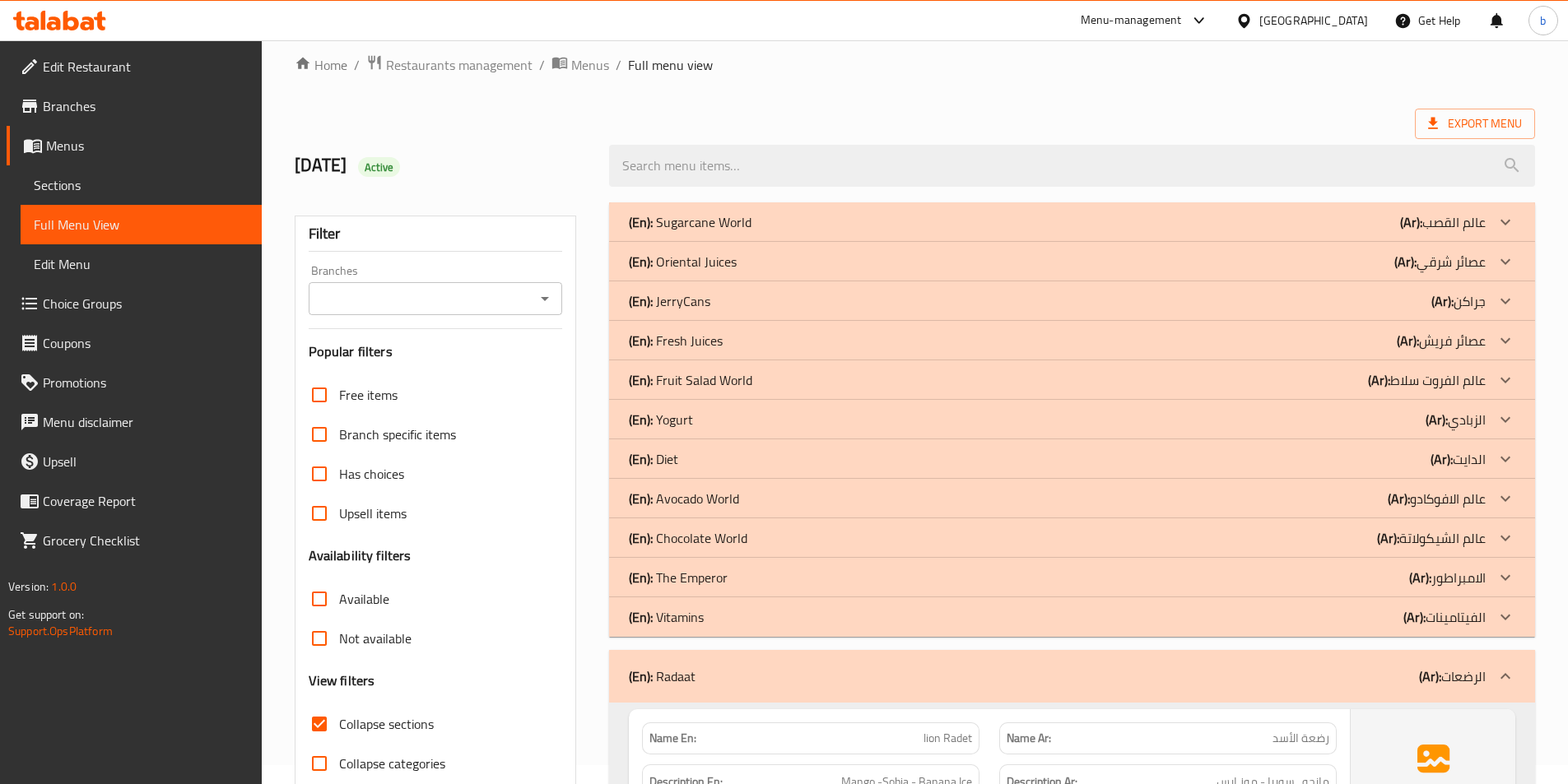
scroll to position [0, 0]
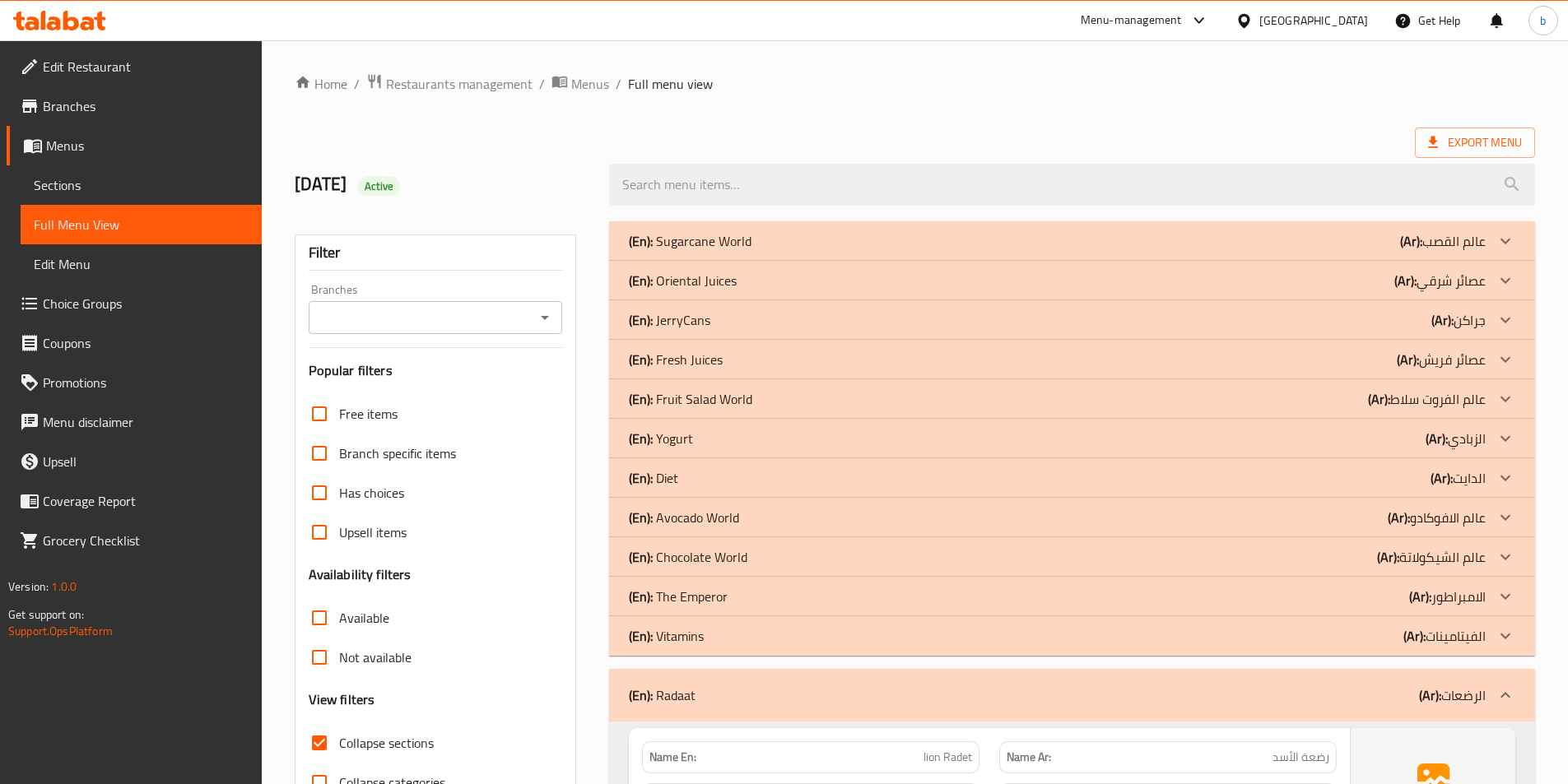
click at [1114, 141] on div "Export Menu" at bounding box center [915, 143] width 1241 height 30
click at [1472, 129] on span "Export Menu" at bounding box center [1474, 143] width 120 height 30
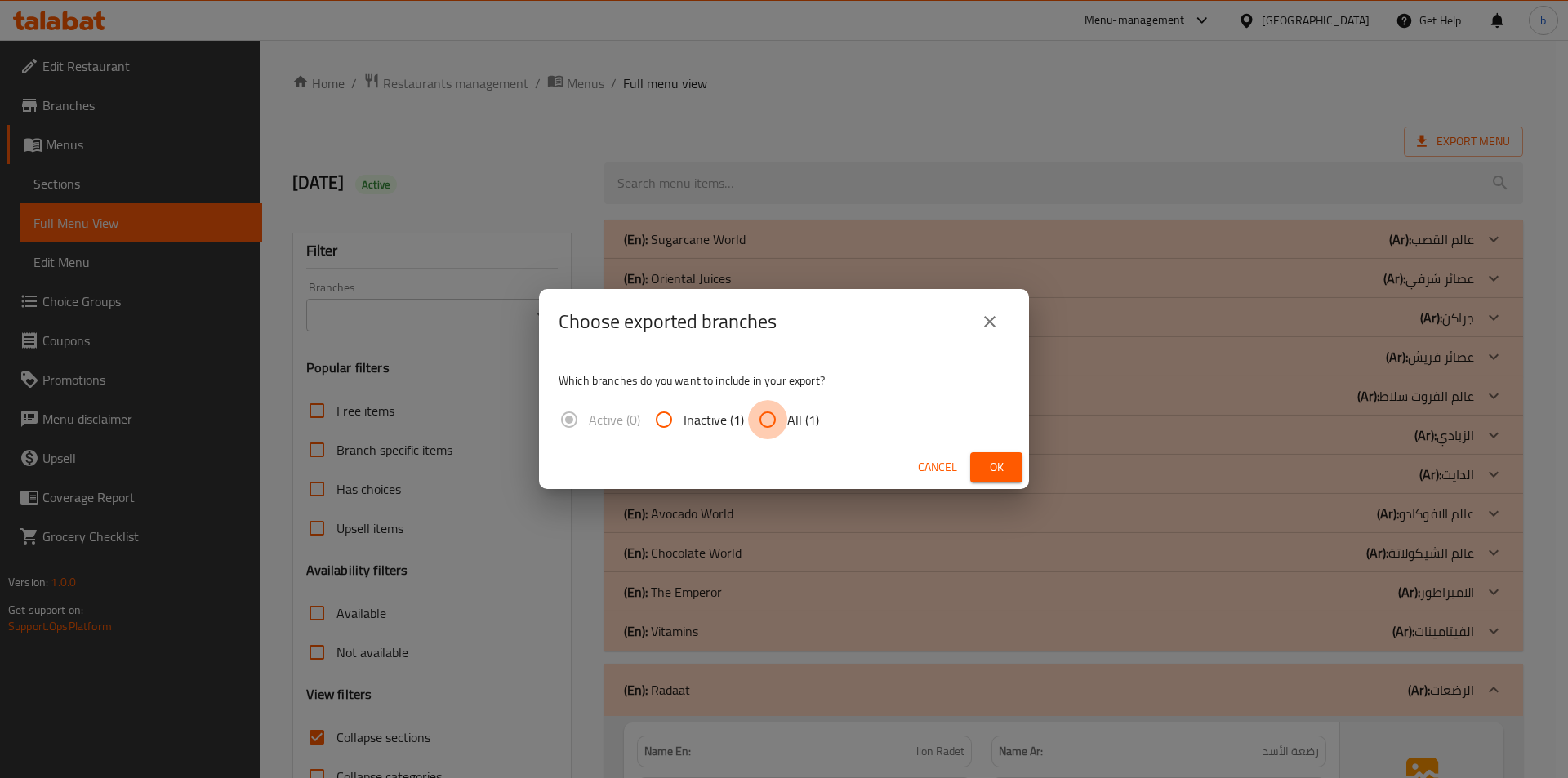
click at [774, 421] on input "All (1)" at bounding box center [767, 420] width 39 height 39
radio input "true"
click at [1018, 470] on button "Ok" at bounding box center [997, 467] width 52 height 30
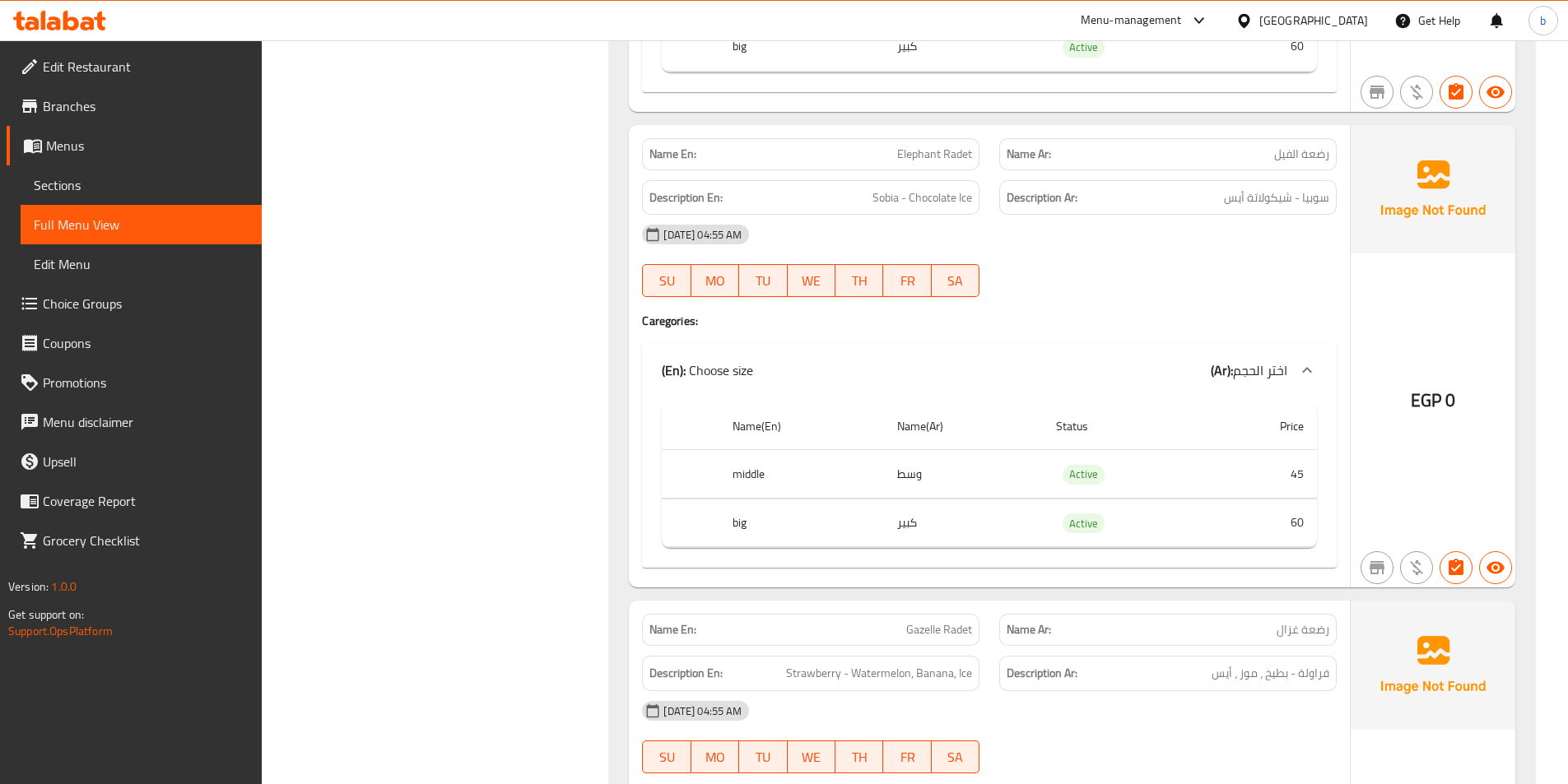
scroll to position [987, 0]
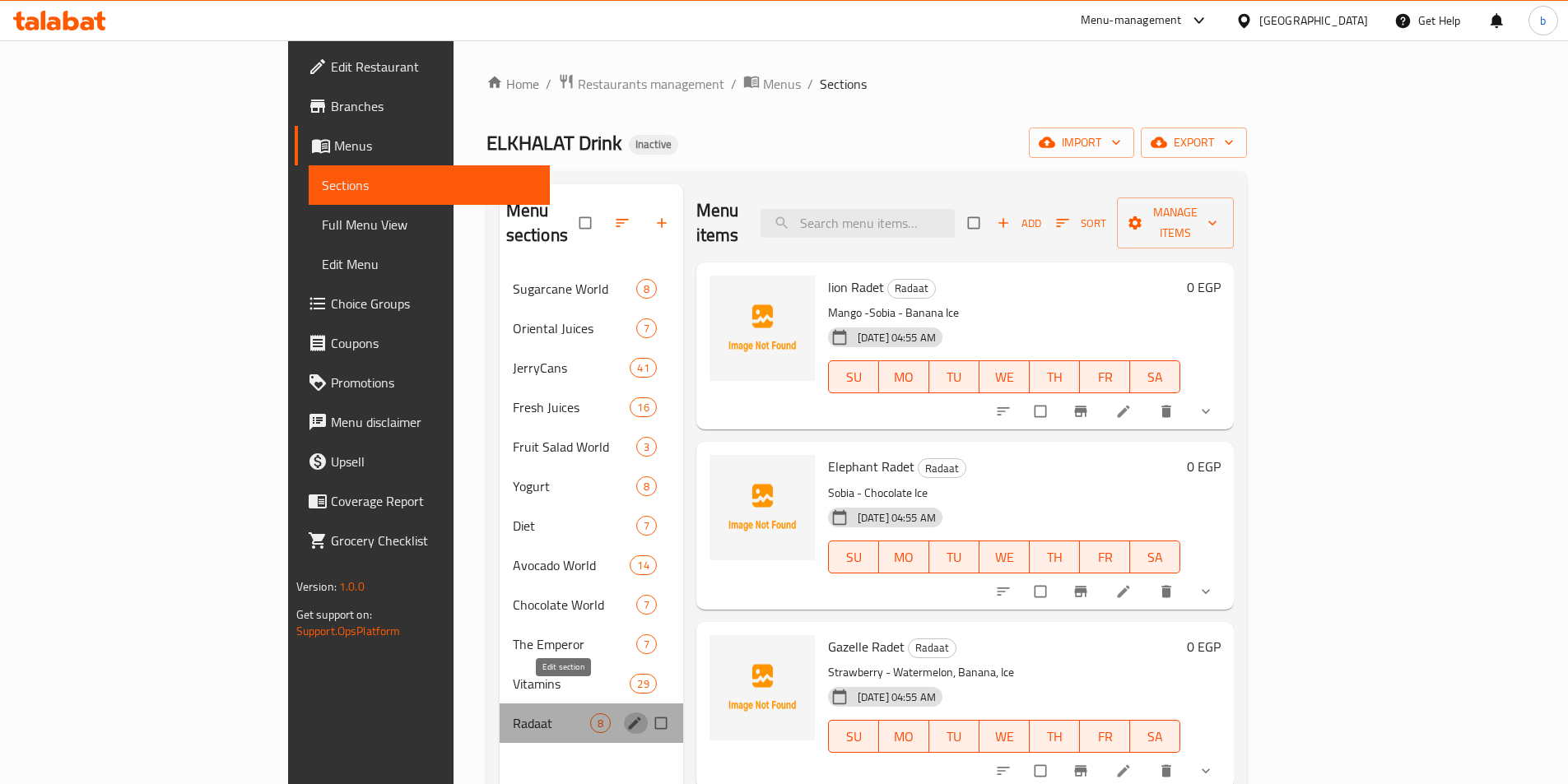
click at [626, 715] on icon "edit" at bounding box center [635, 723] width 17 height 17
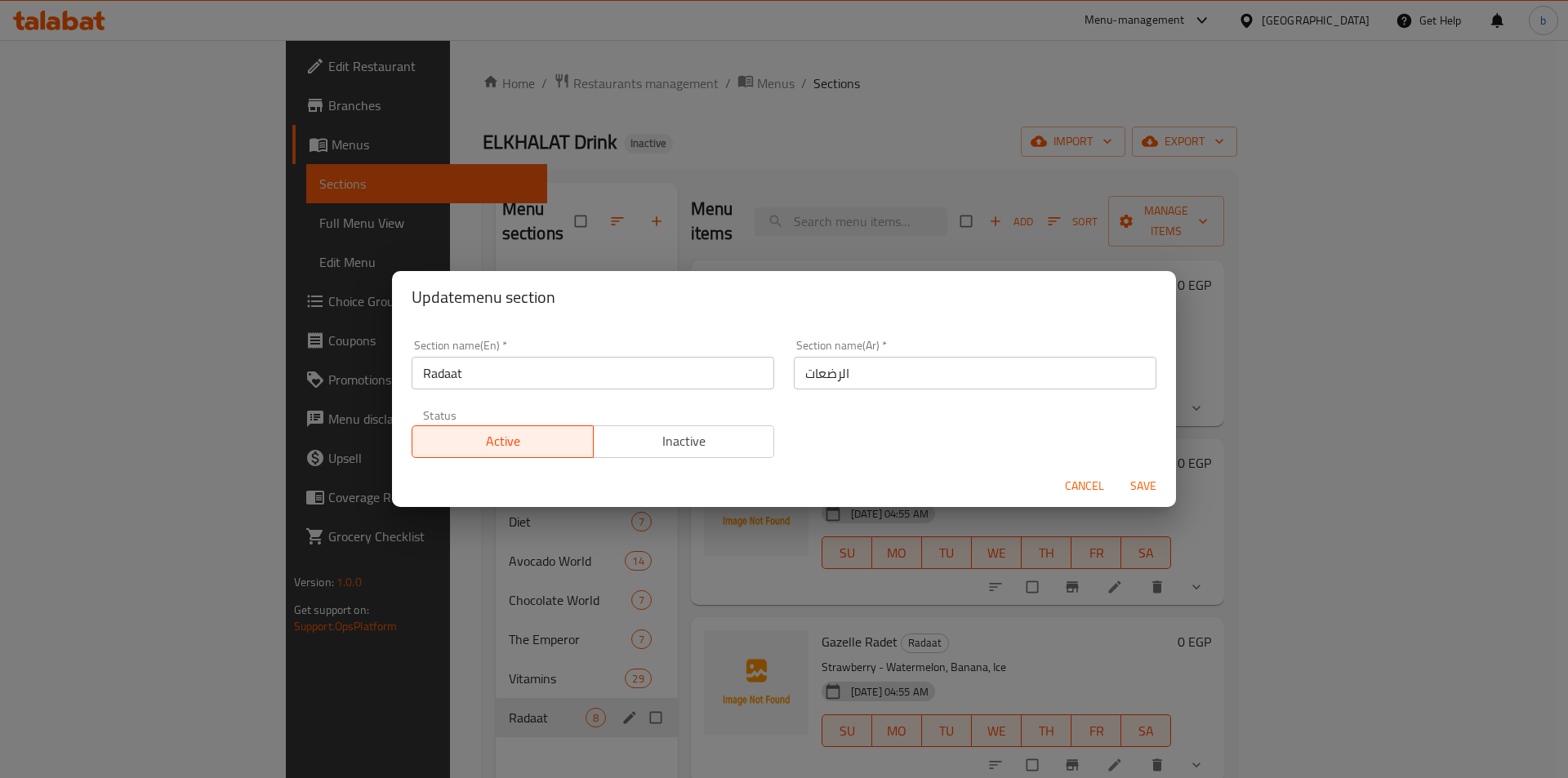
click at [422, 379] on input "Radaat" at bounding box center [593, 373] width 363 height 33
type input "AlRadaat"
click at [1146, 491] on span "Save" at bounding box center [1143, 487] width 39 height 20
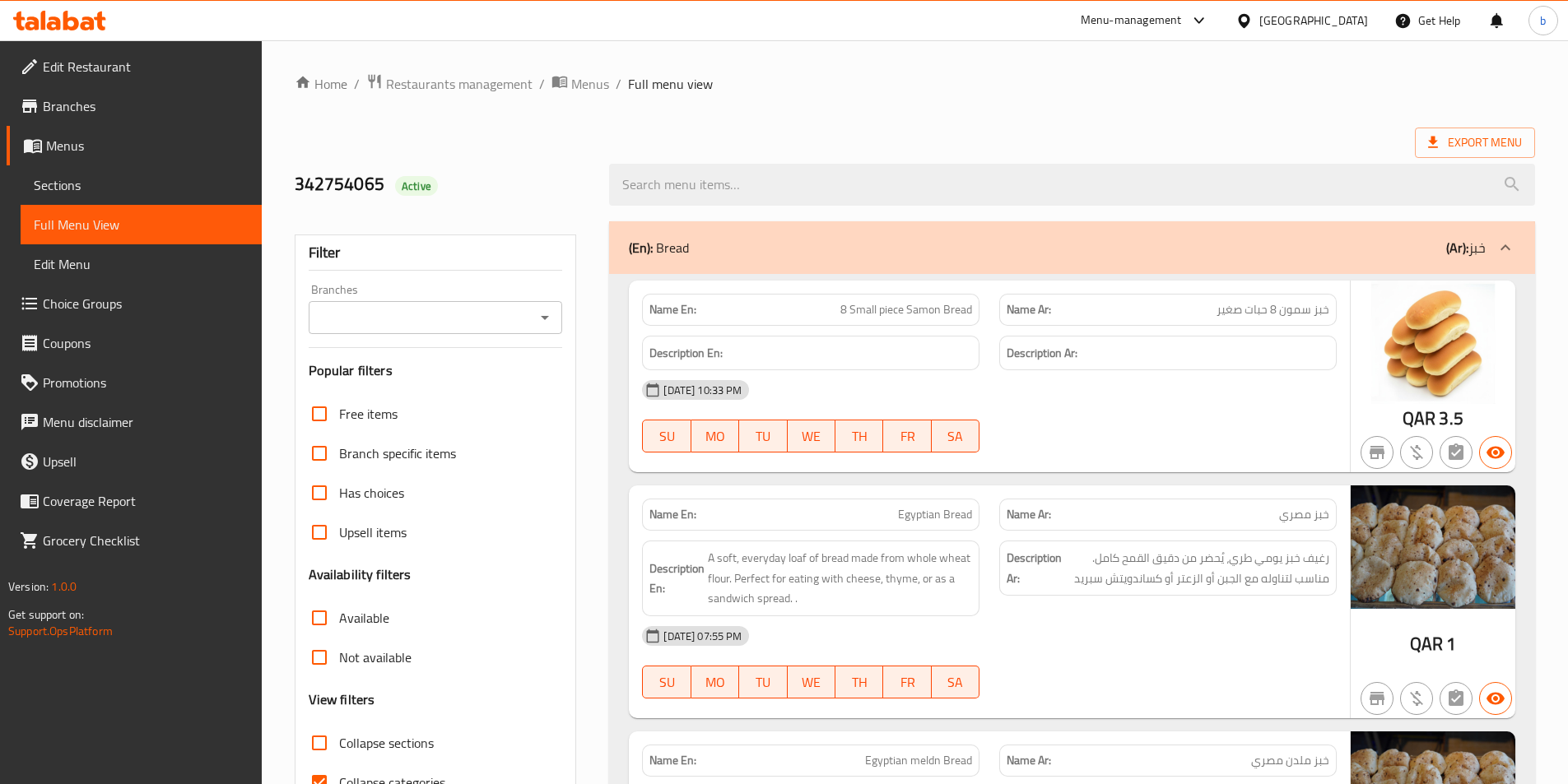
click at [1252, 19] on icon at bounding box center [1244, 21] width 17 height 17
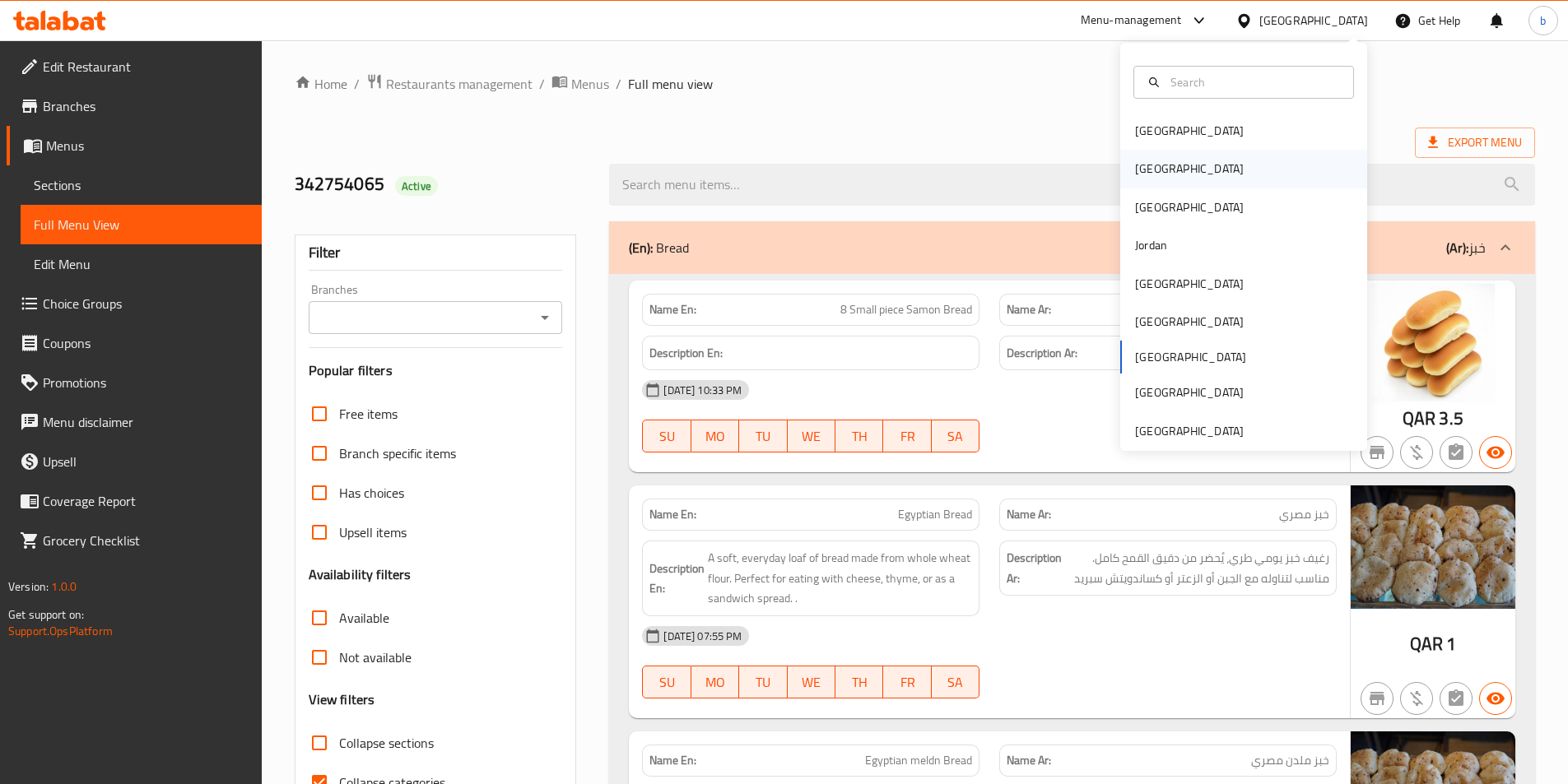
click at [1173, 171] on div "[GEOGRAPHIC_DATA]" at bounding box center [1243, 168] width 247 height 38
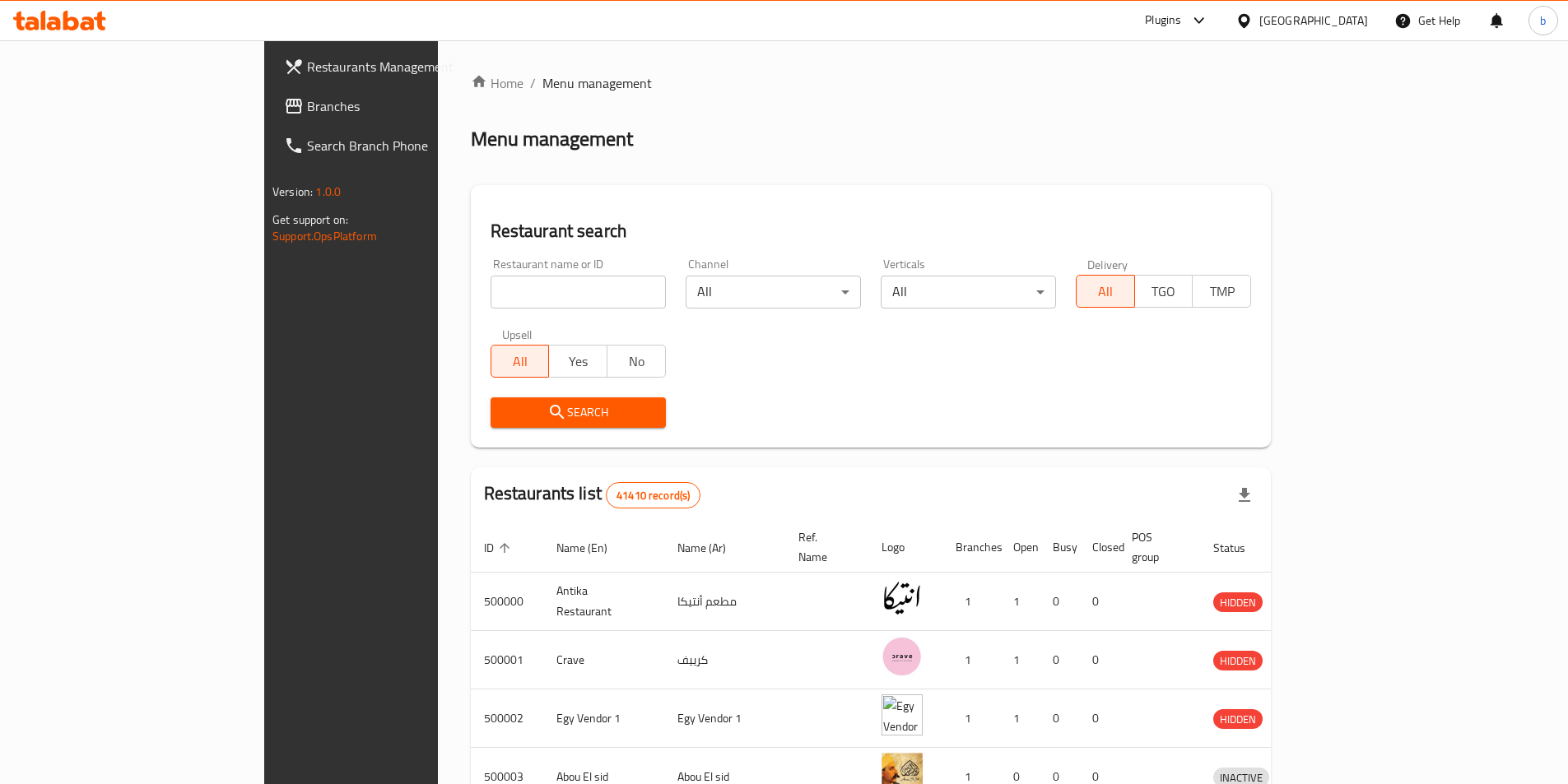
click at [271, 89] on link "Branches" at bounding box center [398, 105] width 255 height 40
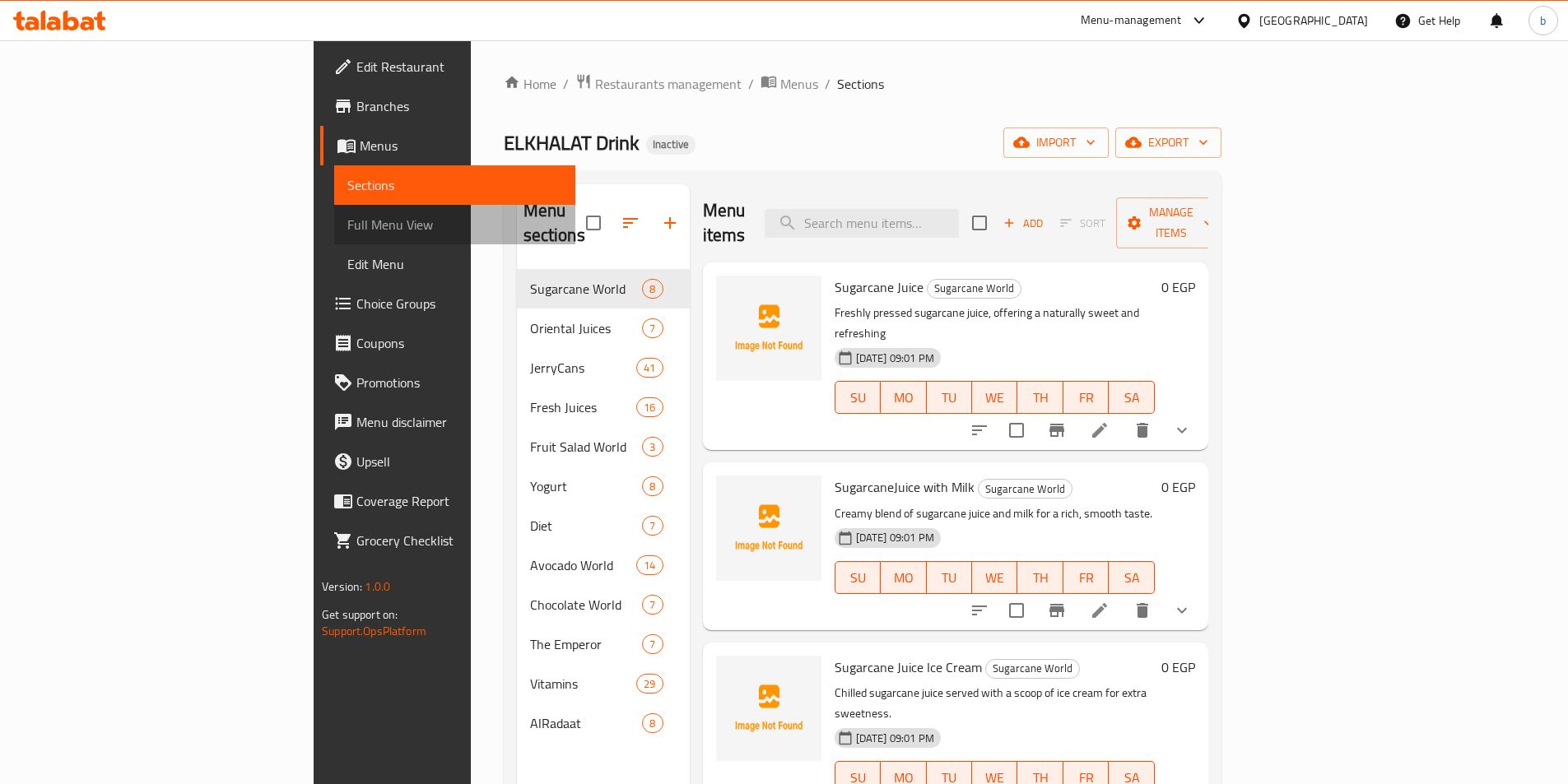
click at [334, 244] on link "Full Menu View" at bounding box center [455, 224] width 241 height 40
click at [348, 226] on span "Full Menu View" at bounding box center [455, 224] width 215 height 19
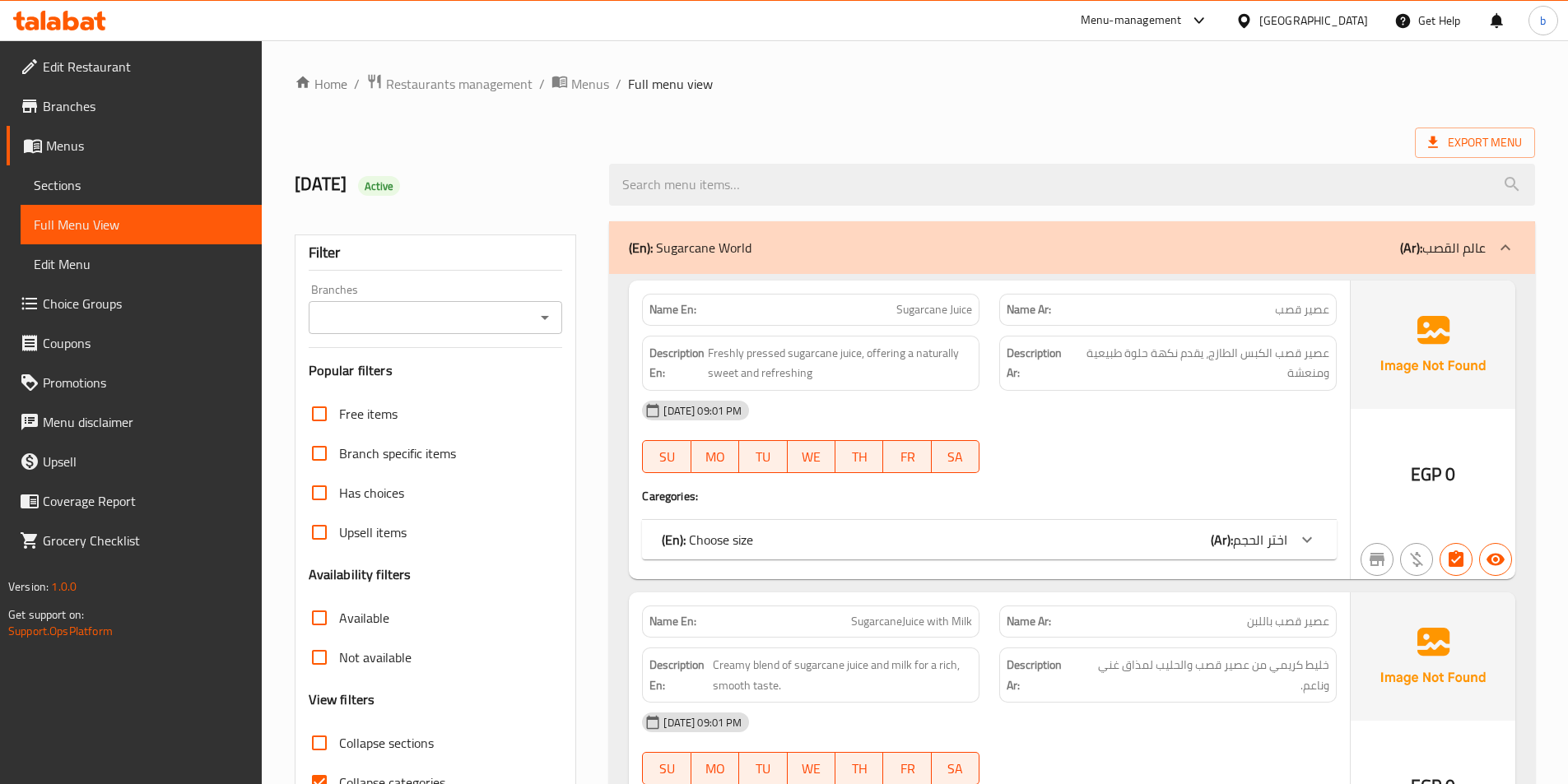
scroll to position [412, 0]
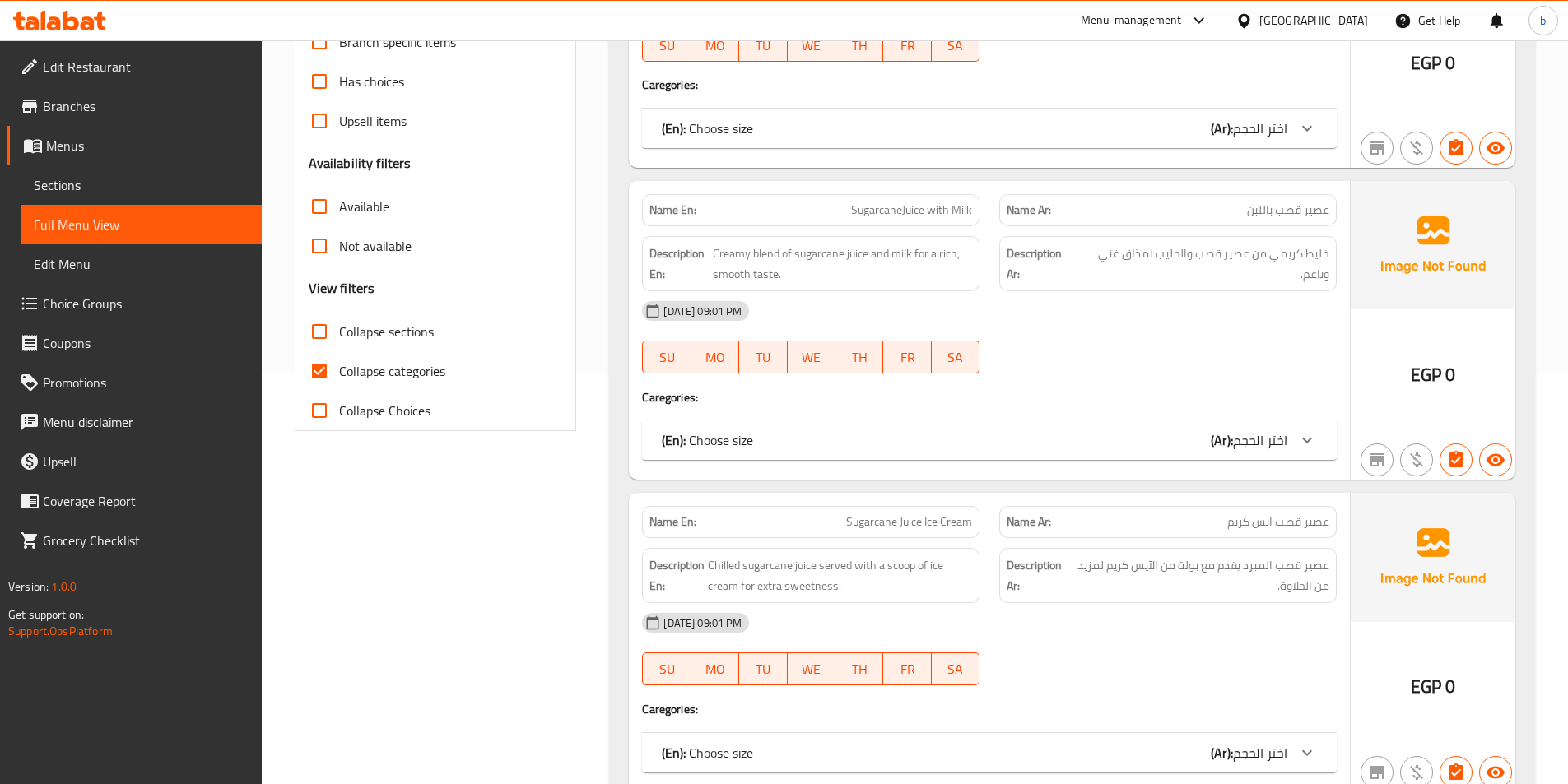
click at [321, 403] on input "Collapse Choices" at bounding box center [319, 410] width 40 height 40
click at [315, 403] on input "Collapse Choices" at bounding box center [319, 410] width 40 height 40
checkbox input "false"
click at [317, 373] on input "Collapse categories" at bounding box center [319, 370] width 40 height 40
checkbox input "false"
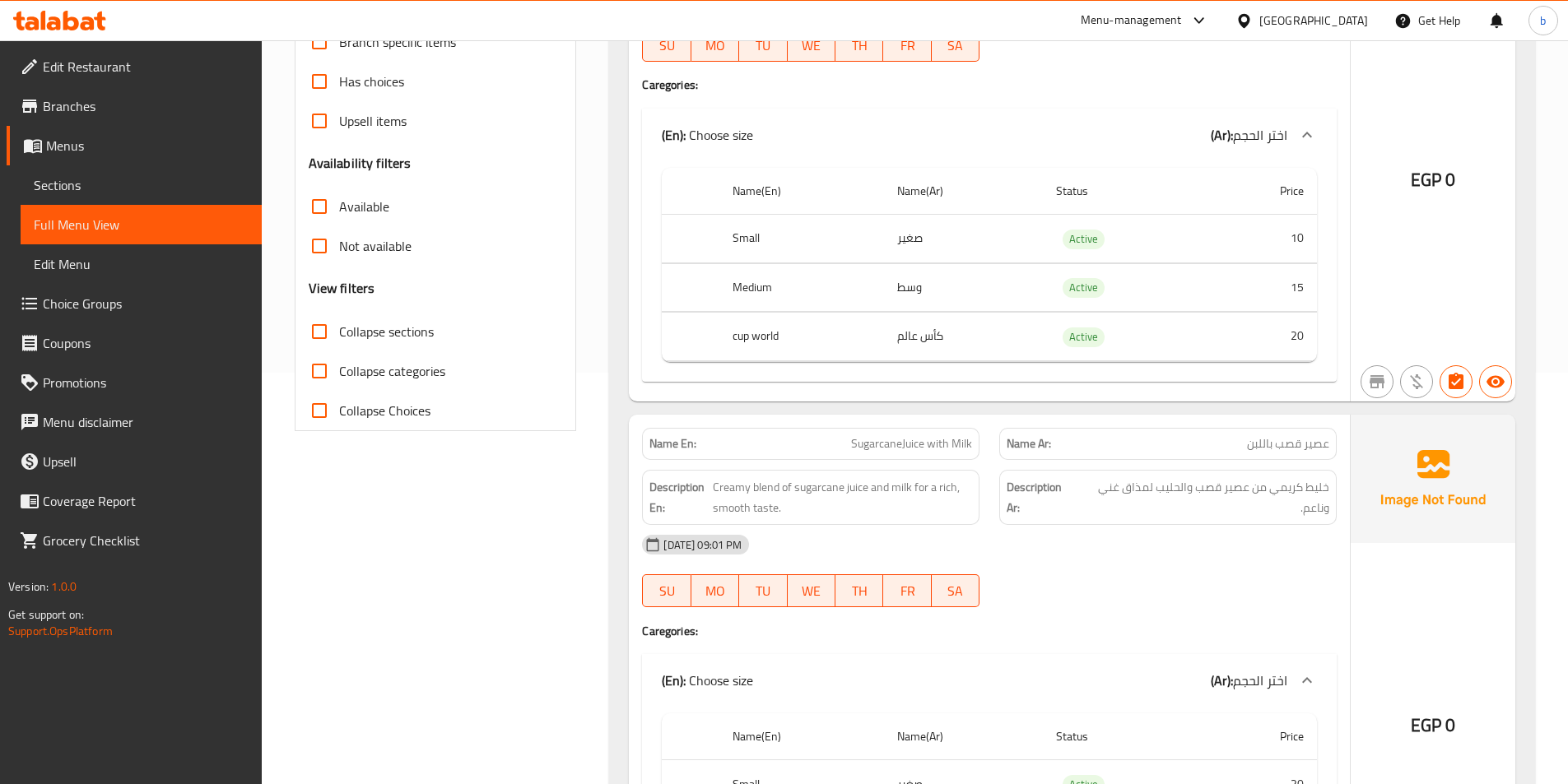
click at [318, 338] on input "Collapse sections" at bounding box center [319, 332] width 40 height 40
checkbox input "true"
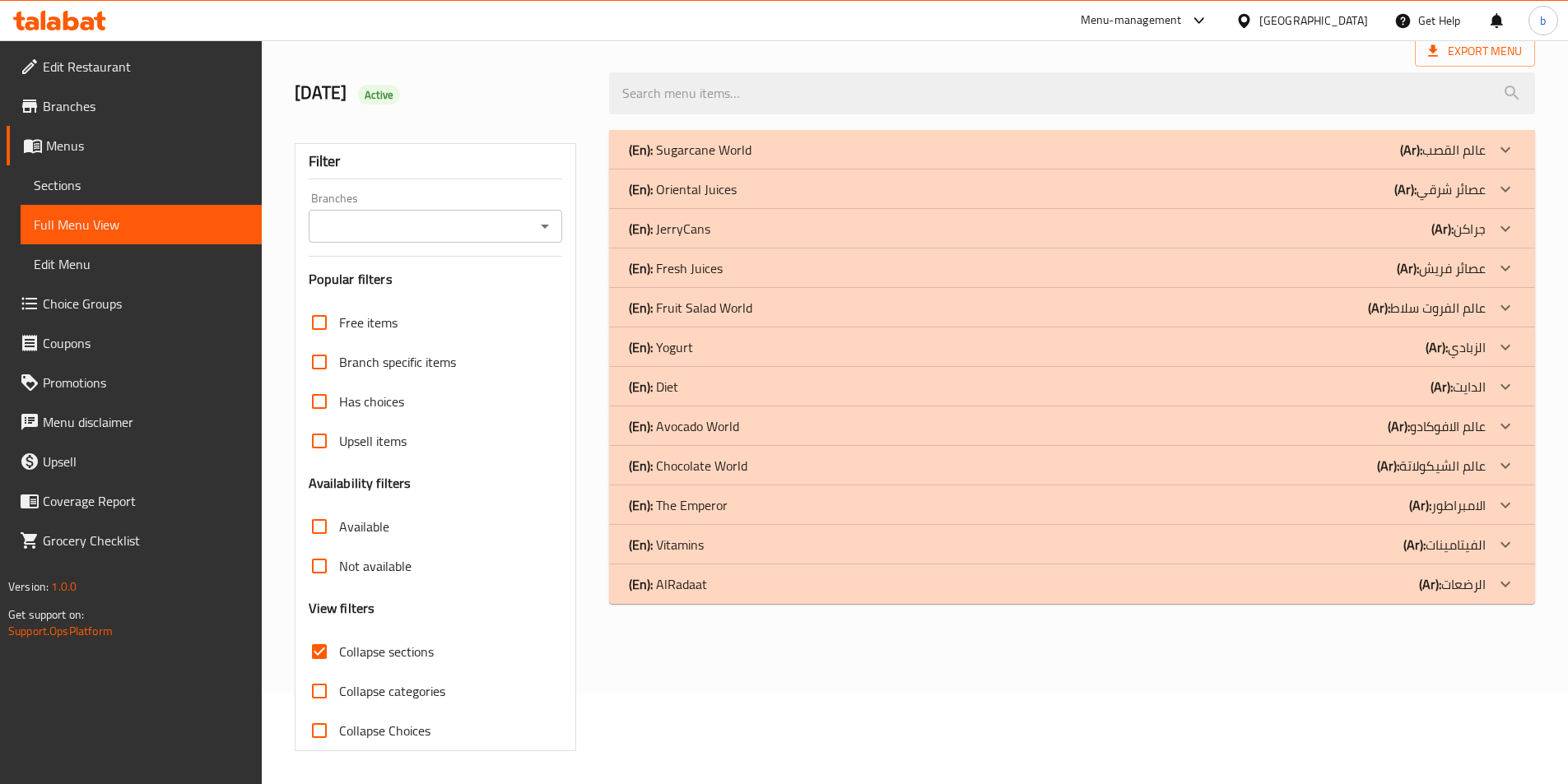
scroll to position [81, 0]
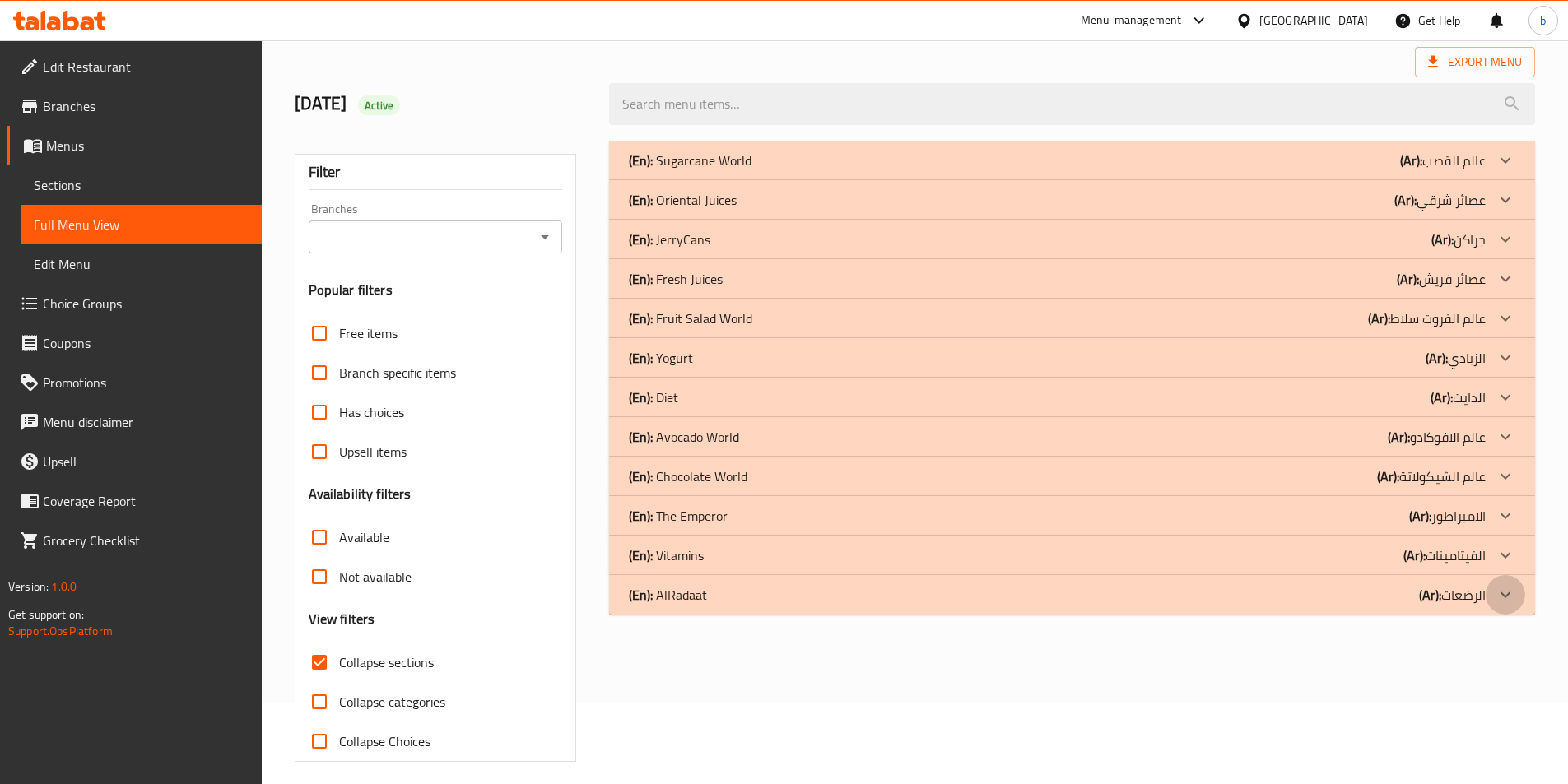
click at [1495, 597] on icon at bounding box center [1505, 594] width 19 height 19
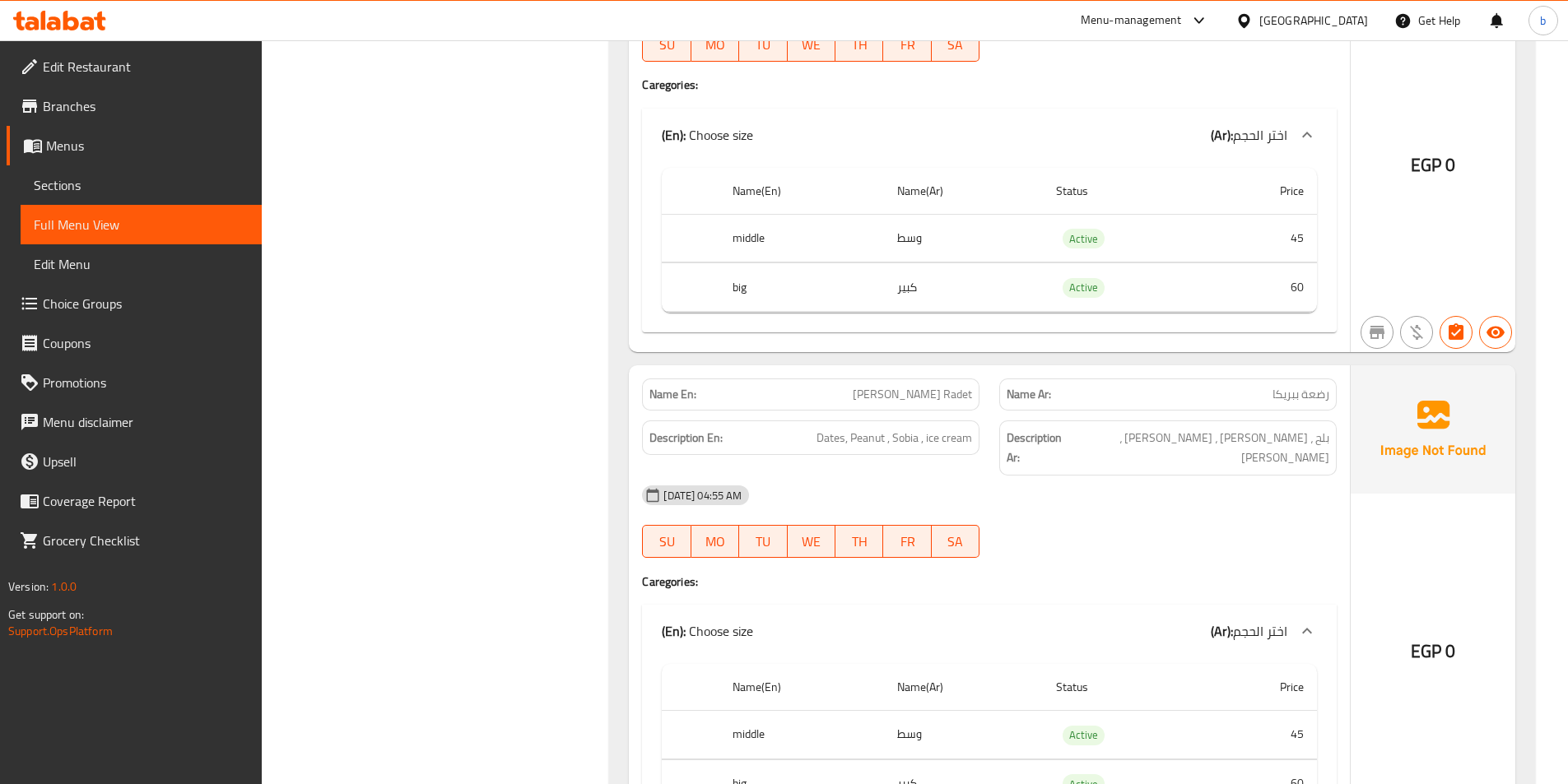
scroll to position [3807, 0]
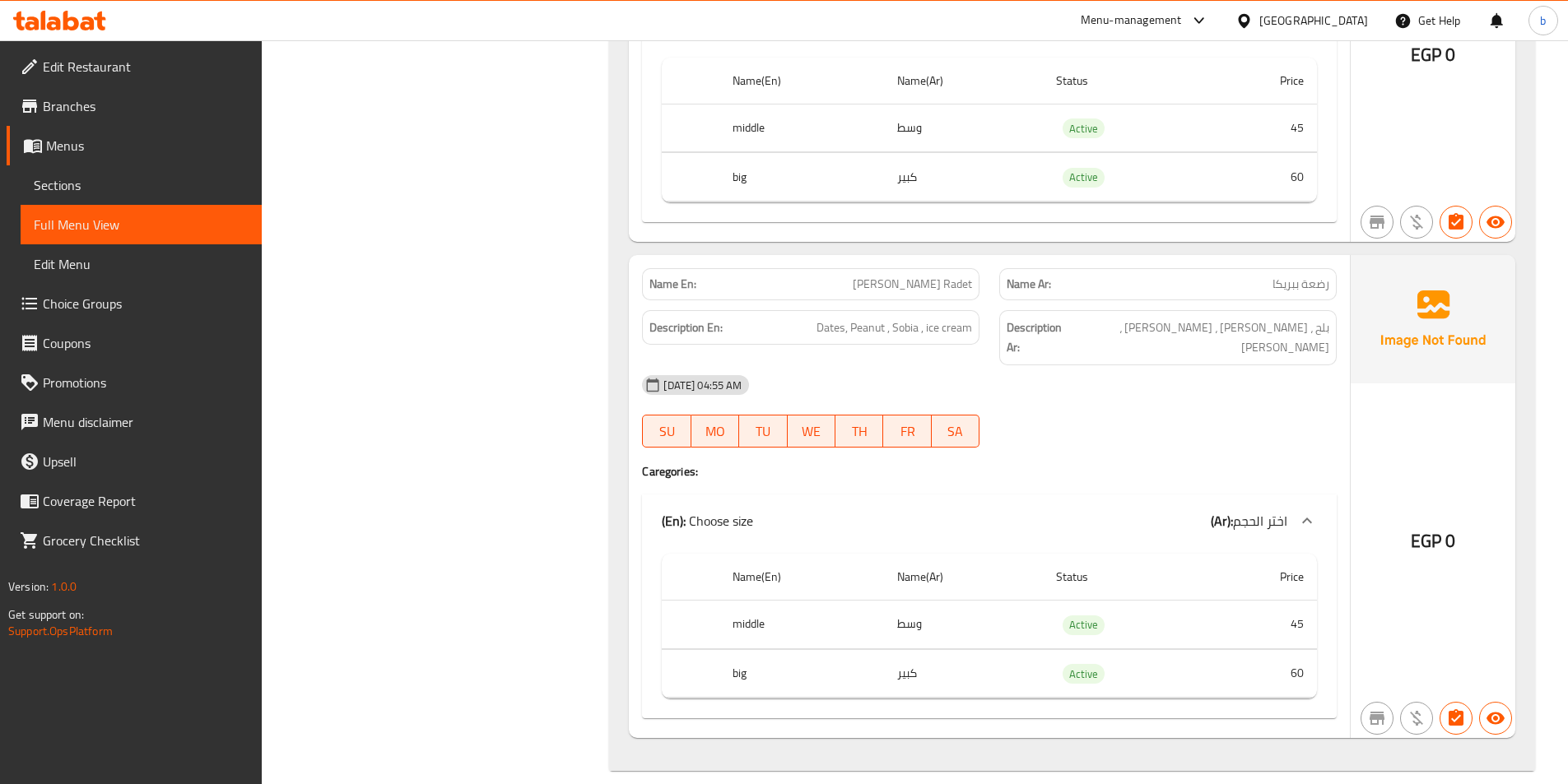
click at [912, 282] on span "[PERSON_NAME] Radet" at bounding box center [911, 284] width 119 height 17
copy span "[PERSON_NAME] Radet"
click at [1312, 293] on div "Name Ar: رضعة ببريكا" at bounding box center [1168, 284] width 338 height 32
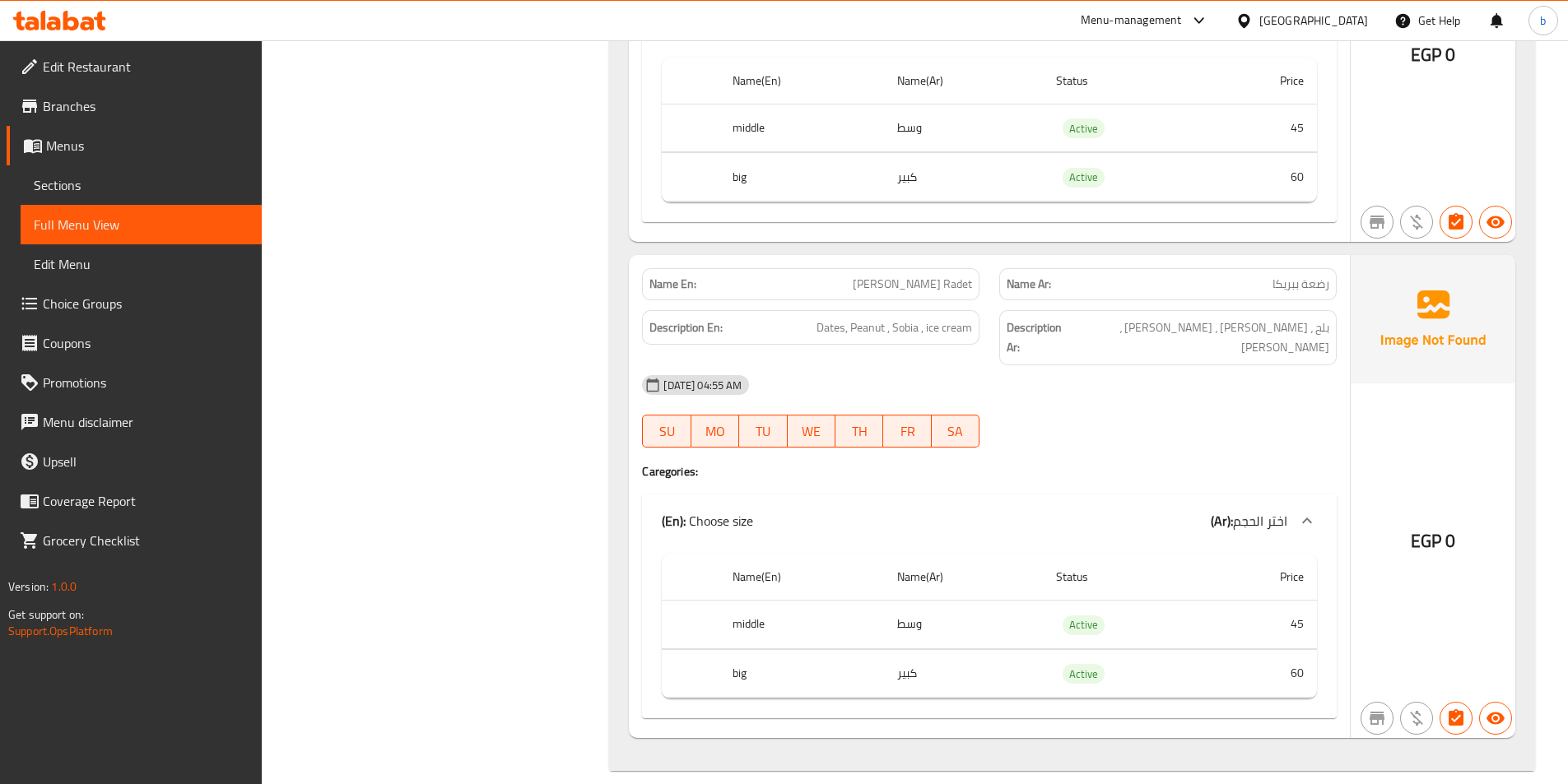
click at [1311, 290] on span "رضعة ببريكا" at bounding box center [1300, 284] width 57 height 17
copy span "رضعة ببريكا"
click at [916, 281] on span "[PERSON_NAME] Radet" at bounding box center [911, 284] width 119 height 17
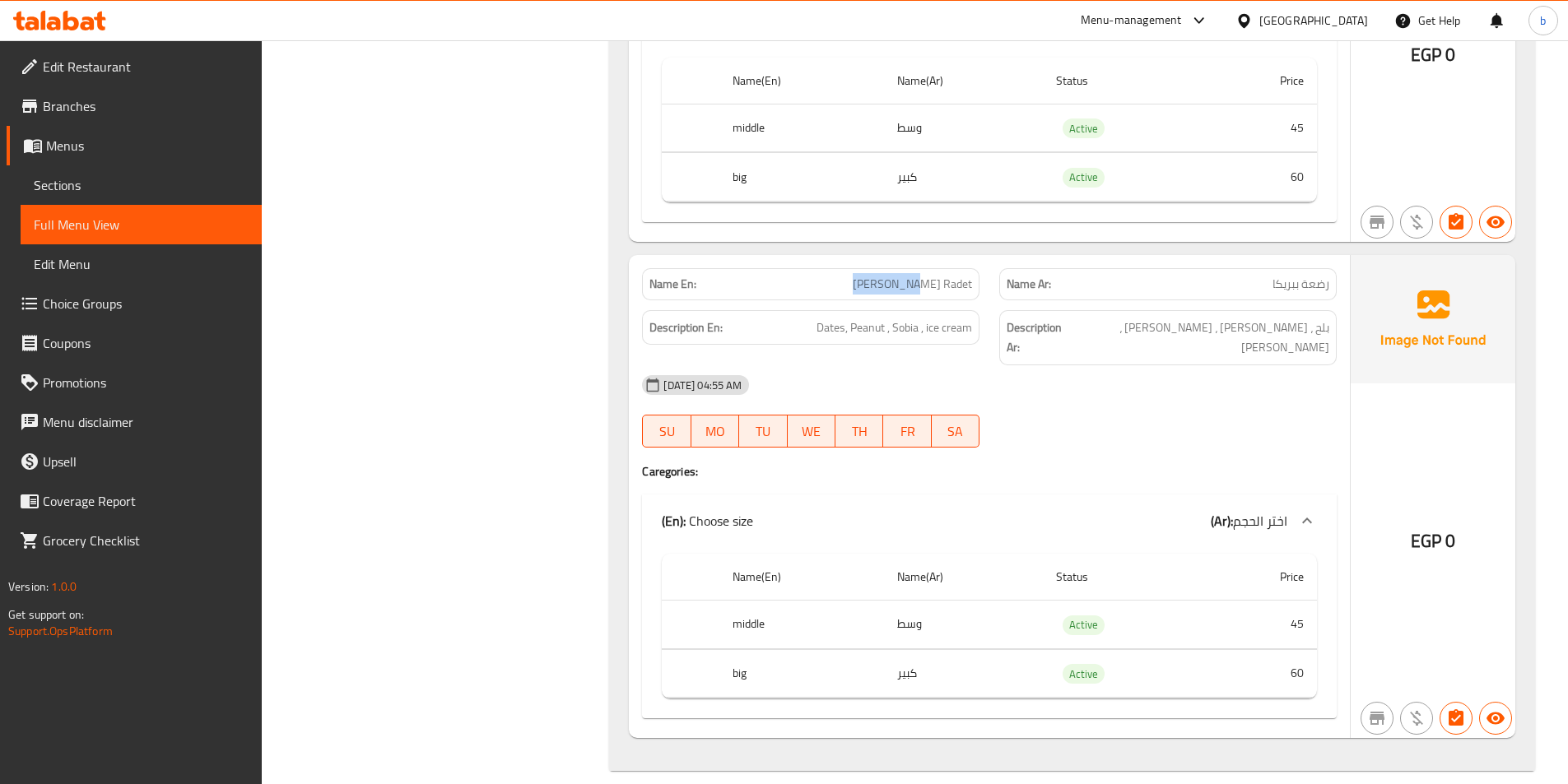
click at [916, 281] on span "[PERSON_NAME] Radet" at bounding box center [911, 284] width 119 height 17
copy span "[PERSON_NAME] Radet"
drag, startPoint x: 1273, startPoint y: 288, endPoint x: 1329, endPoint y: 284, distance: 56.1
click at [1329, 284] on div "Name Ar: رضعة ببريكا" at bounding box center [1168, 284] width 338 height 32
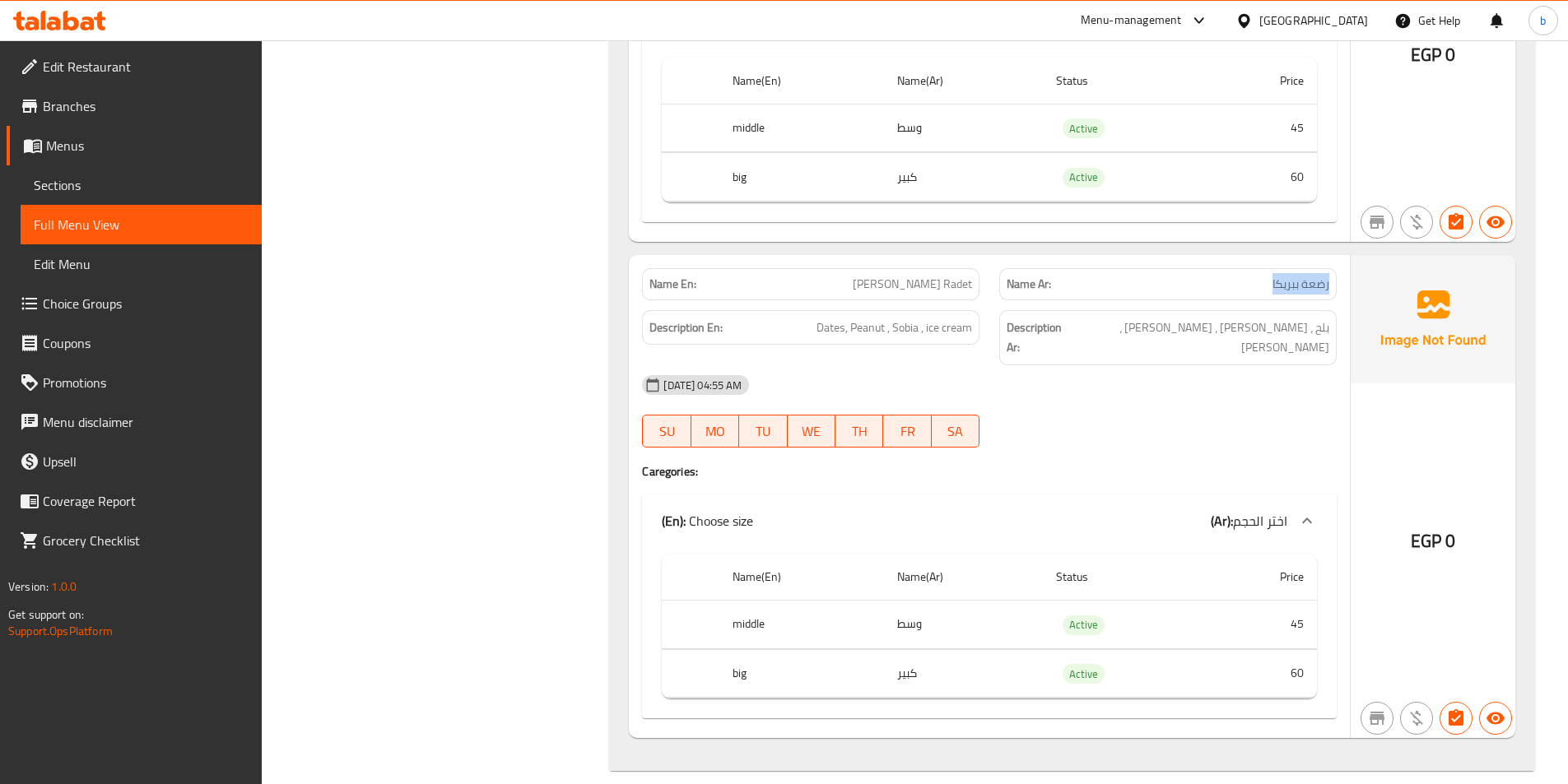
copy span "رضعة ببريكا"
click at [133, 157] on link "Menus" at bounding box center [134, 145] width 255 height 40
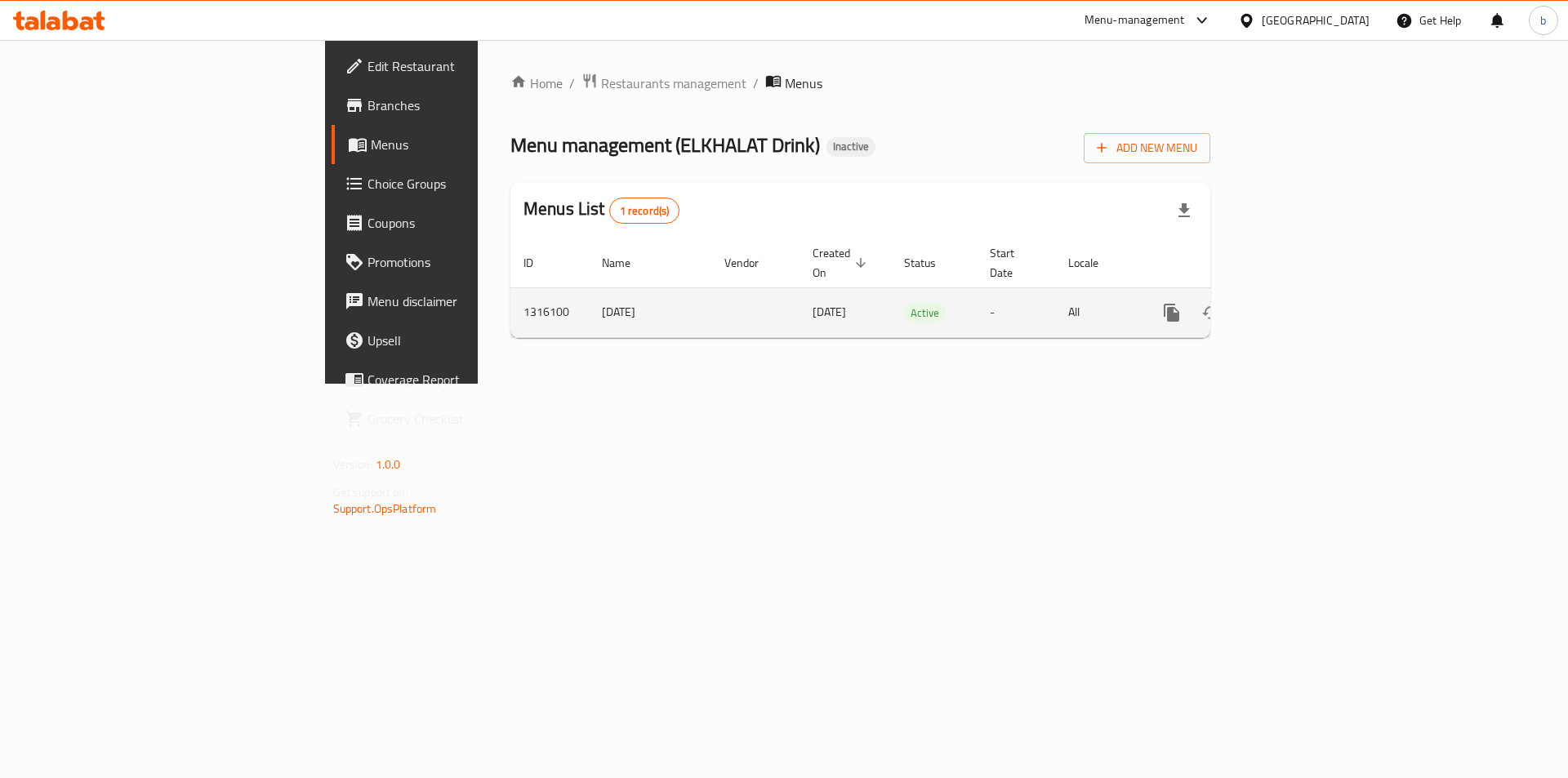
click at [1297, 306] on icon "enhanced table" at bounding box center [1290, 313] width 15 height 15
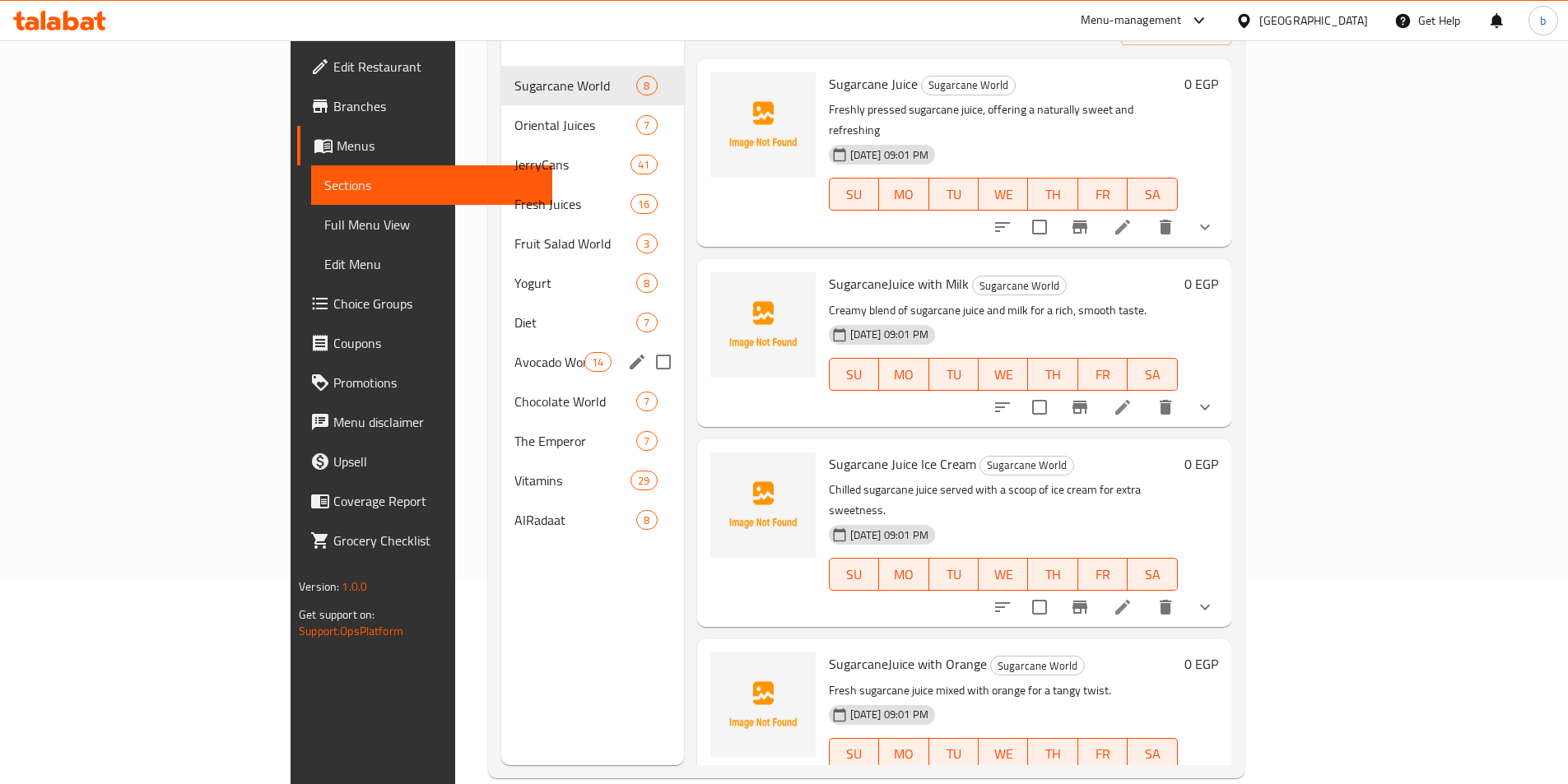
scroll to position [230, 0]
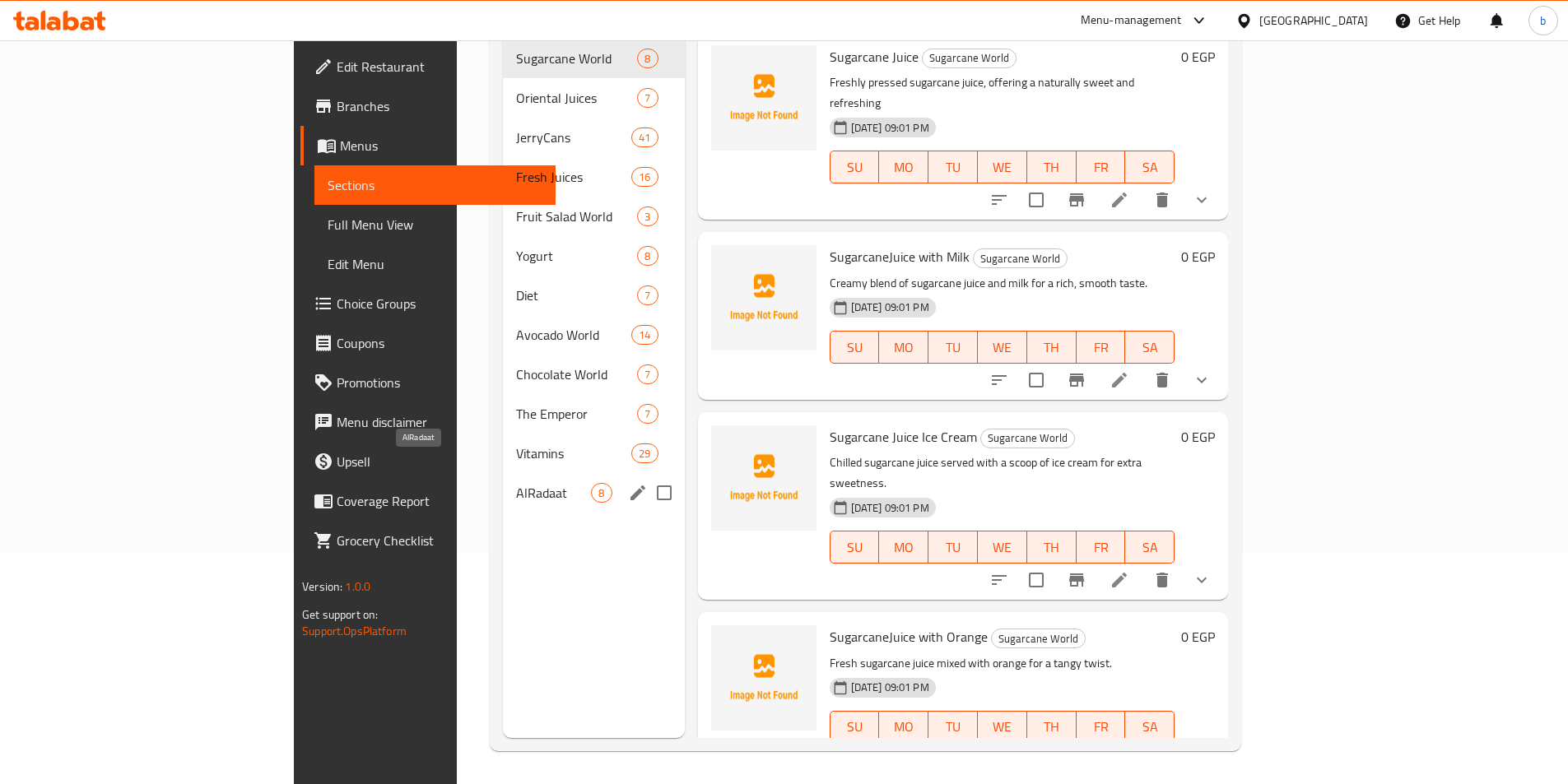
click at [516, 483] on span "AlRadaat" at bounding box center [553, 492] width 75 height 19
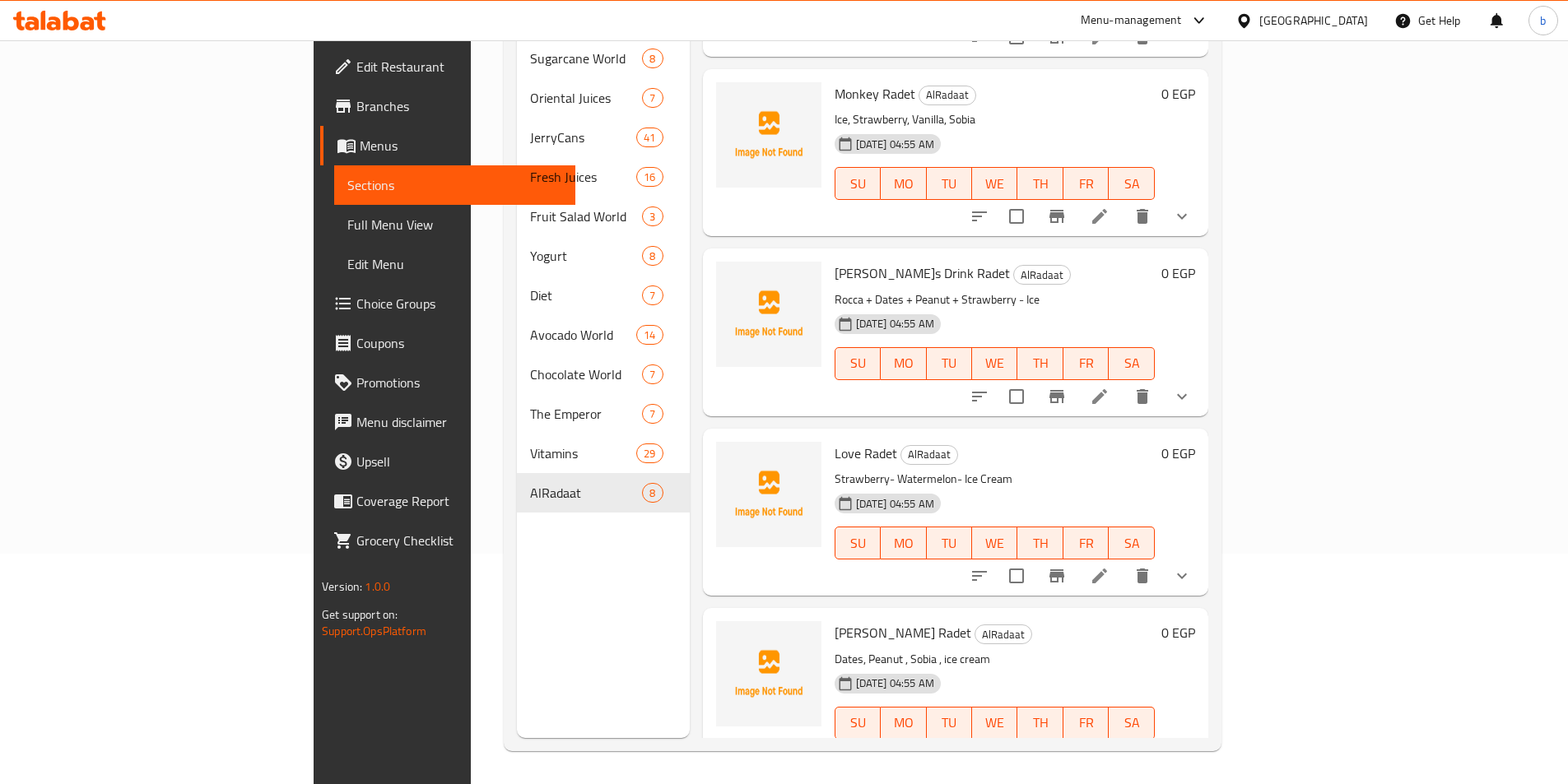
scroll to position [695, 0]
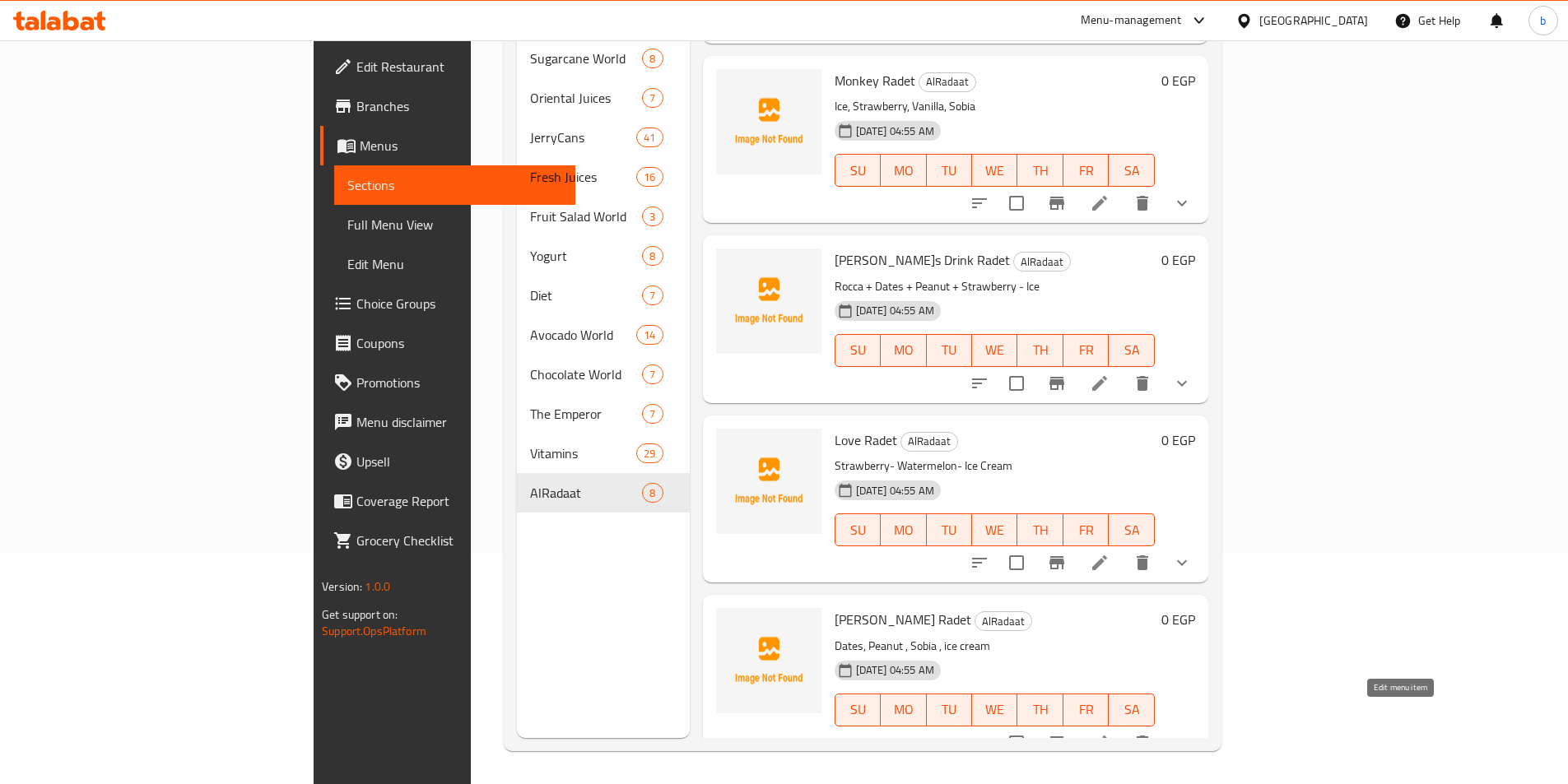
click at [1110, 733] on icon at bounding box center [1099, 743] width 19 height 19
